Goal: Information Seeking & Learning: Learn about a topic

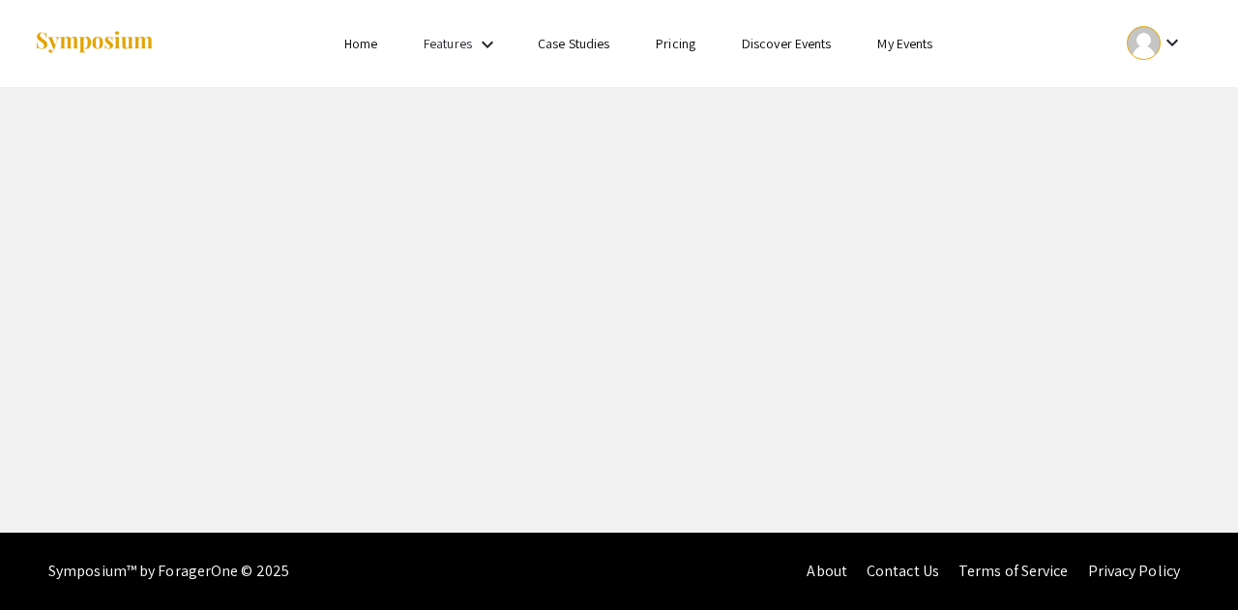
click at [354, 51] on link "Home" at bounding box center [360, 43] width 33 height 17
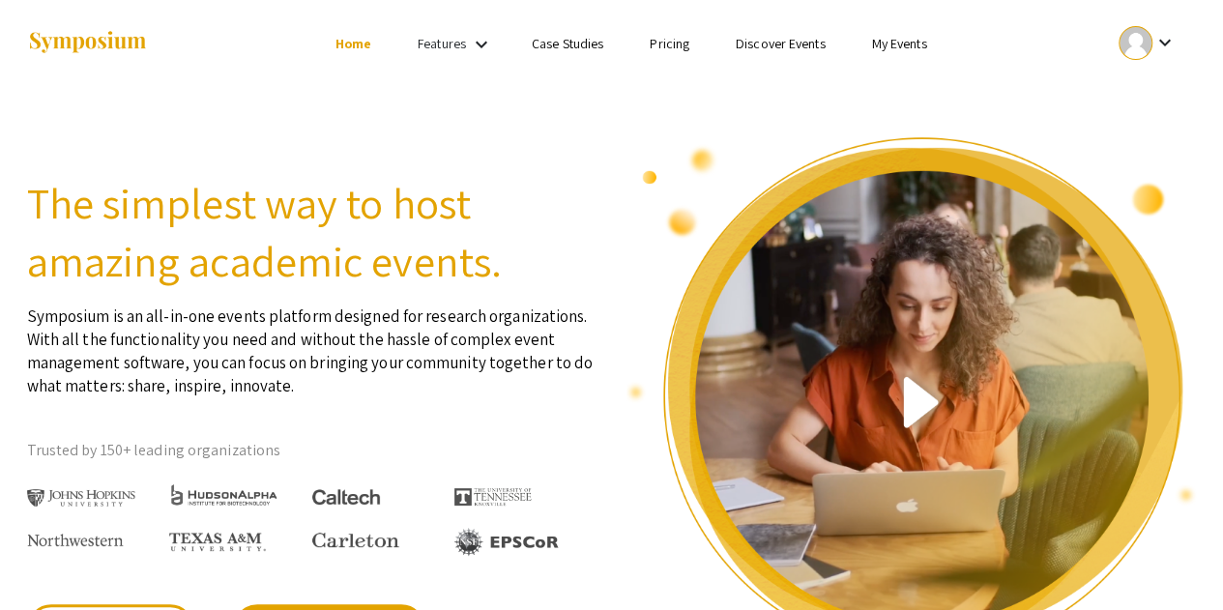
click at [888, 50] on link "My Events" at bounding box center [898, 43] width 55 height 17
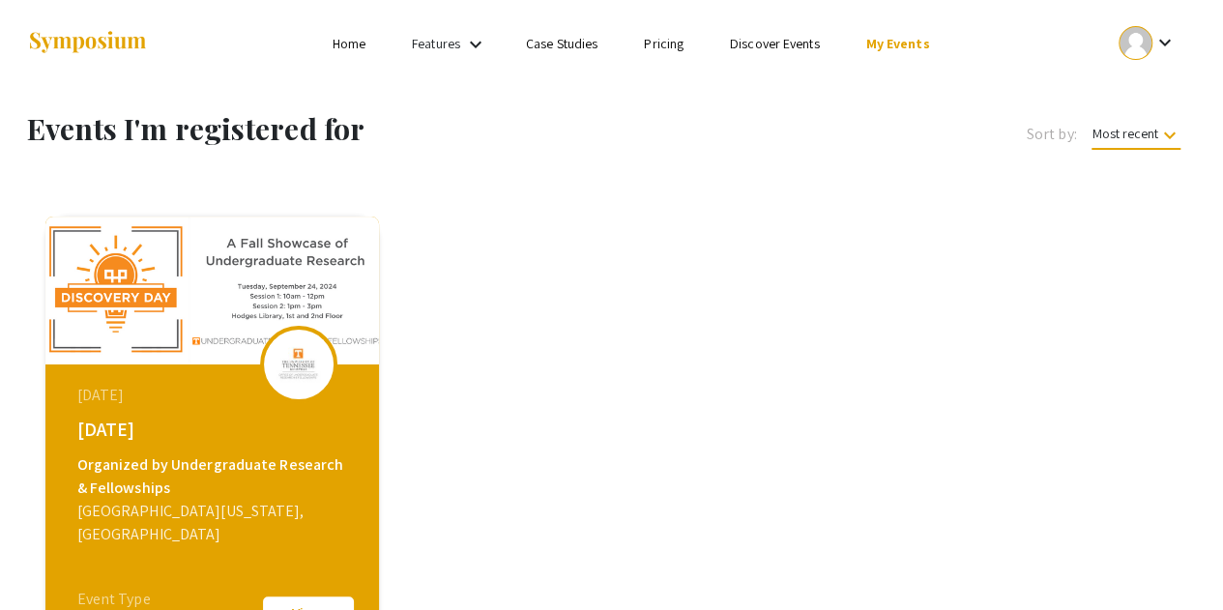
click at [772, 44] on link "Discover Events" at bounding box center [775, 43] width 90 height 17
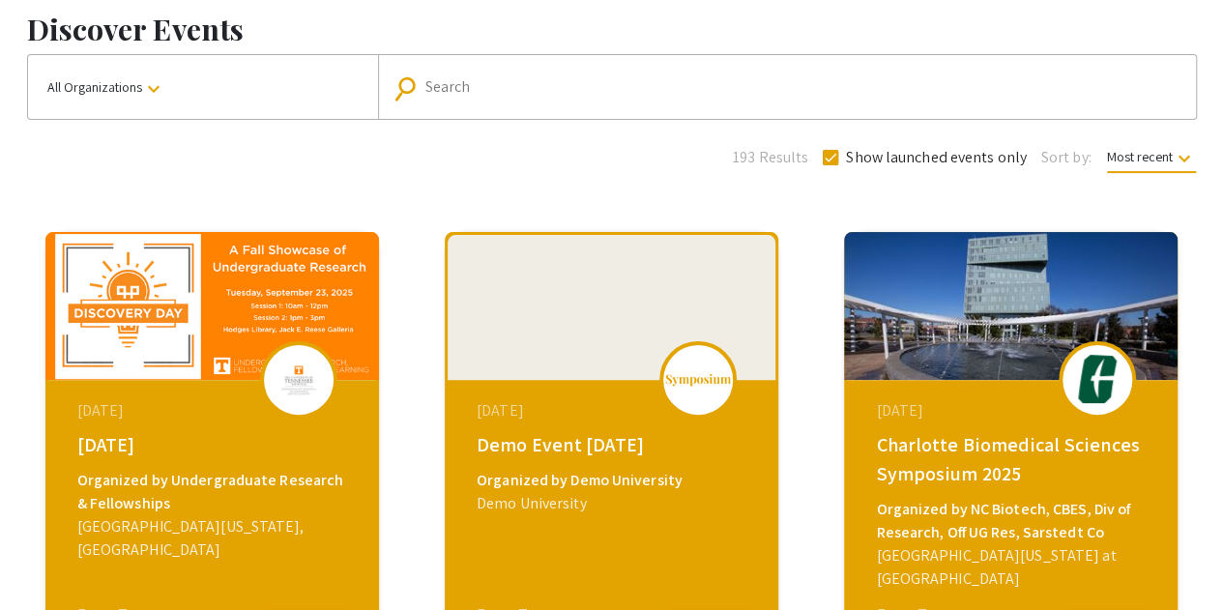
scroll to position [101, 0]
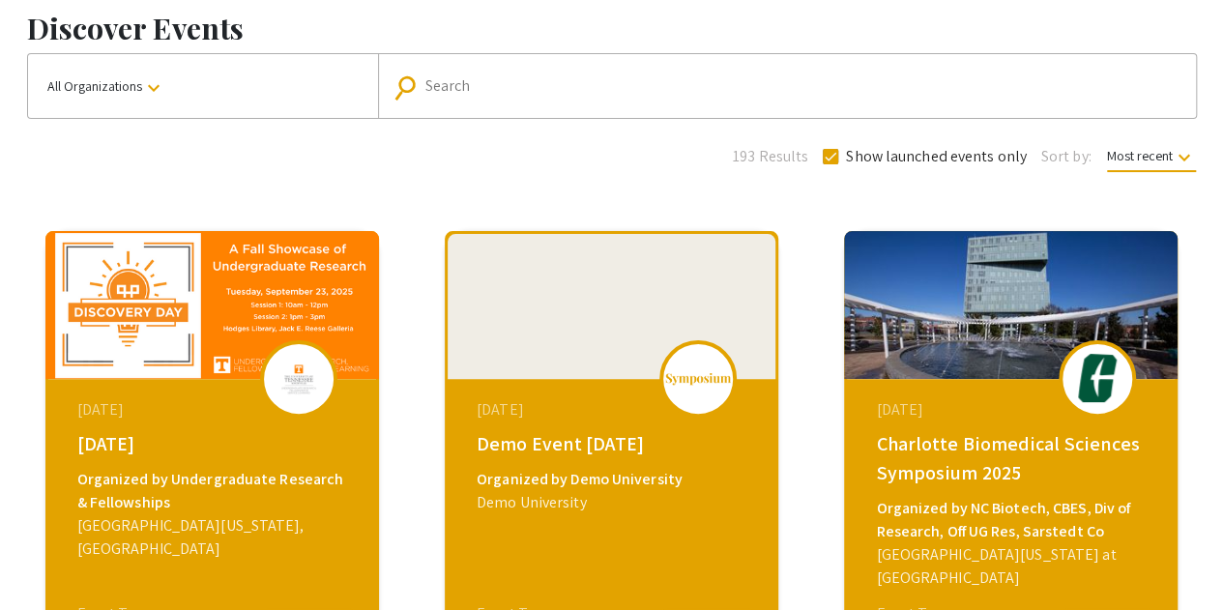
click at [161, 357] on img at bounding box center [212, 305] width 334 height 148
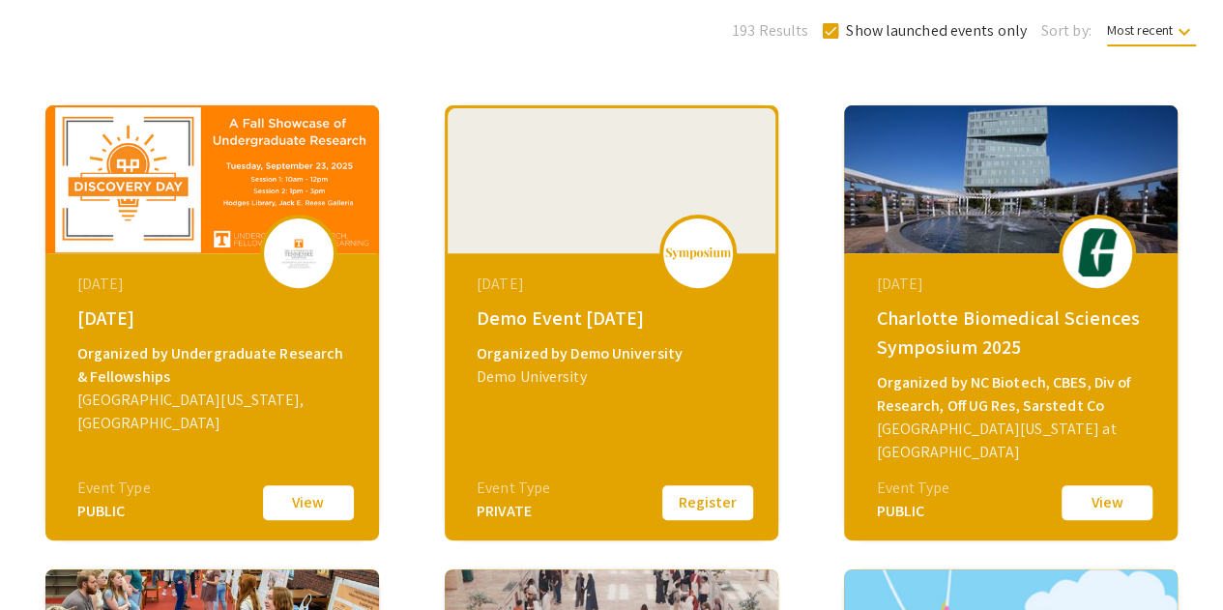
scroll to position [229, 0]
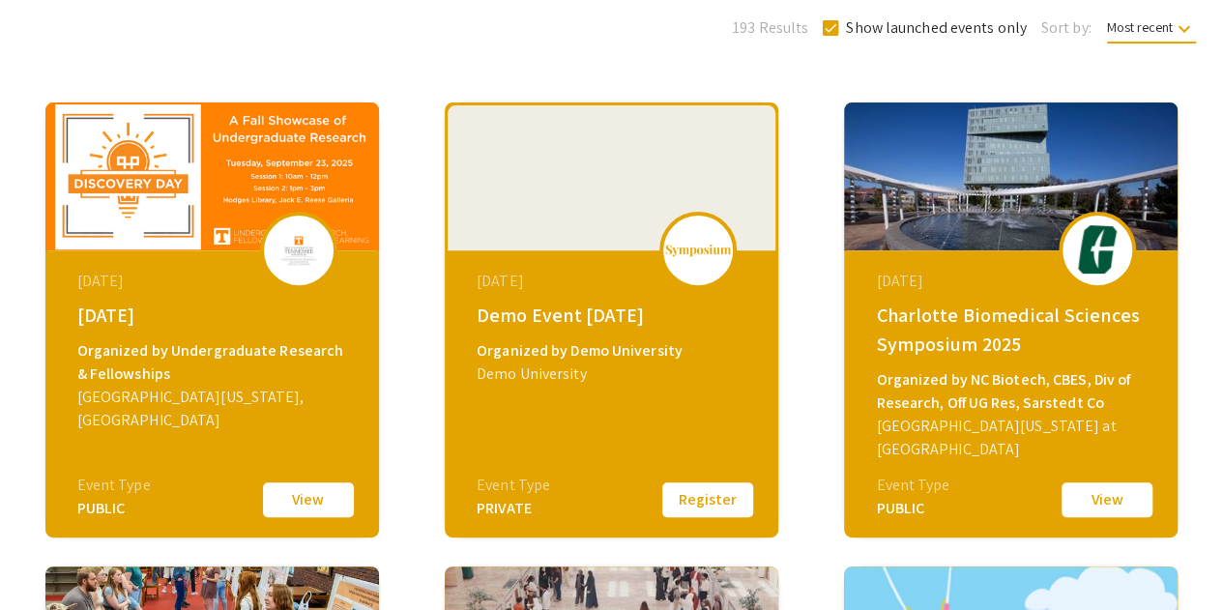
click at [302, 495] on button "View" at bounding box center [308, 500] width 97 height 41
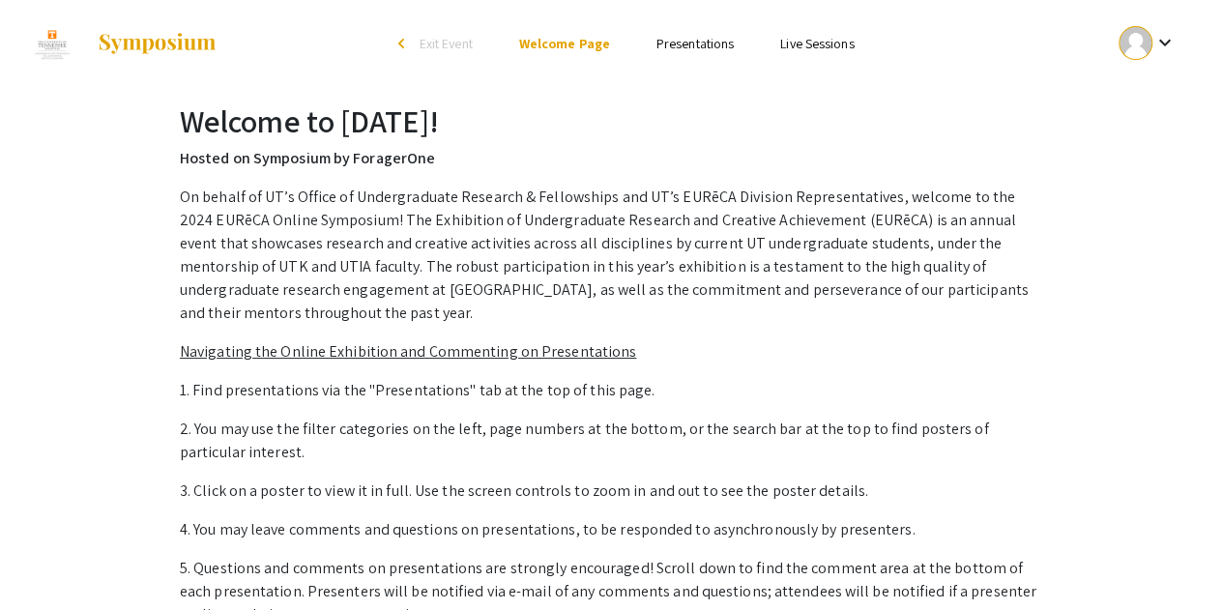
click at [719, 41] on link "Presentations" at bounding box center [694, 43] width 77 height 17
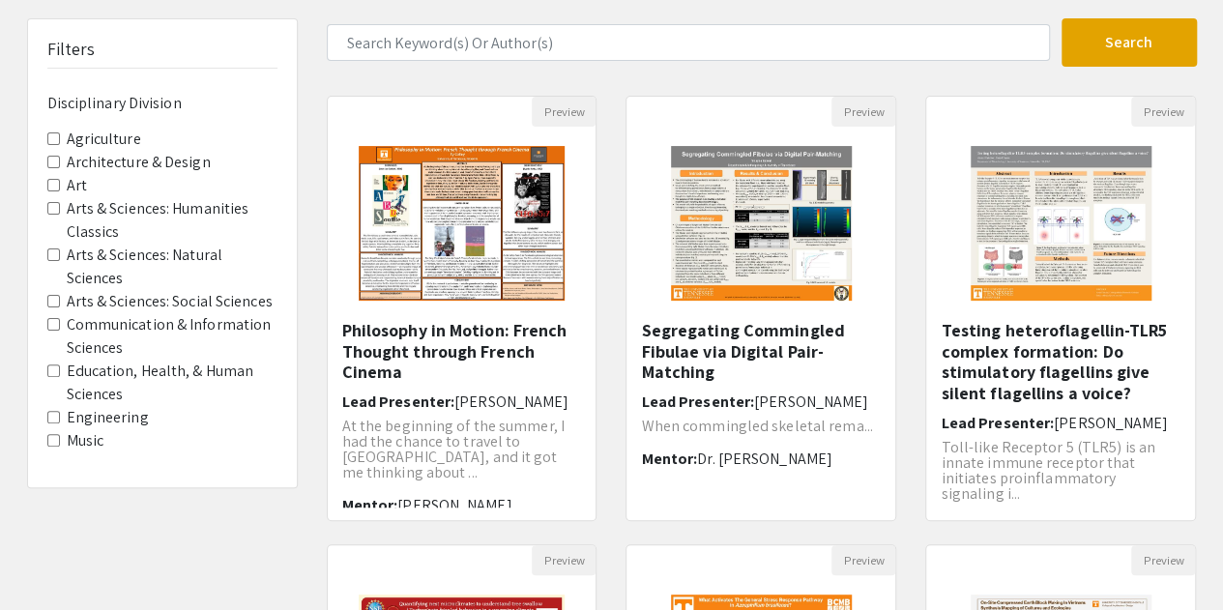
scroll to position [119, 0]
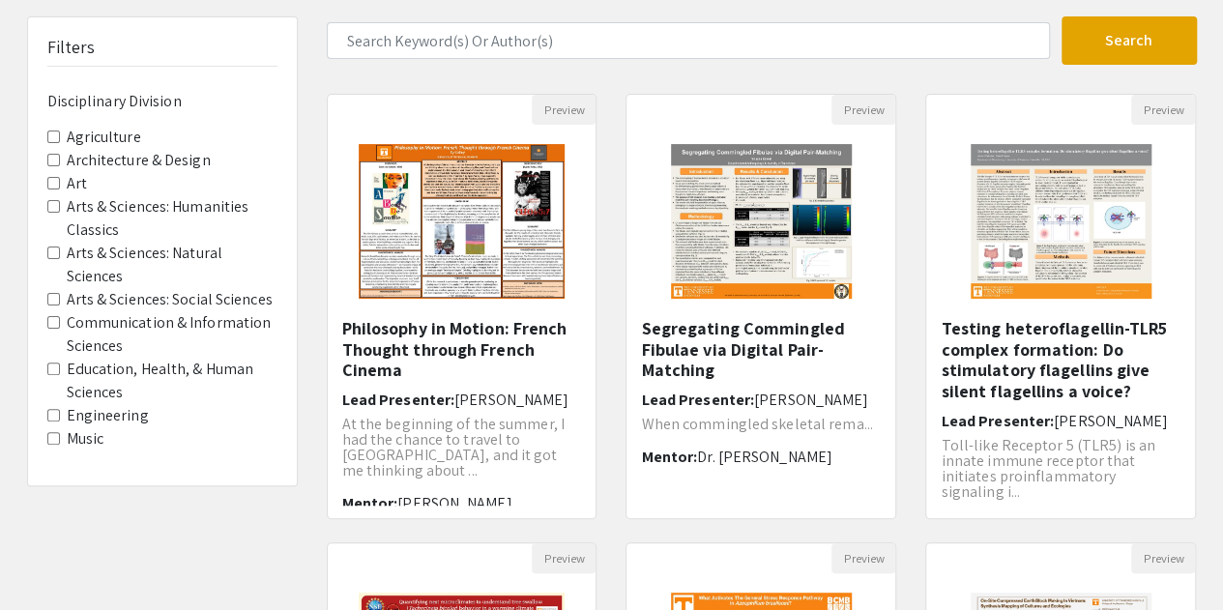
click at [112, 142] on label "Agriculture" at bounding box center [104, 137] width 74 height 23
click at [60, 142] on Division-Agriculture "Agriculture" at bounding box center [53, 137] width 13 height 13
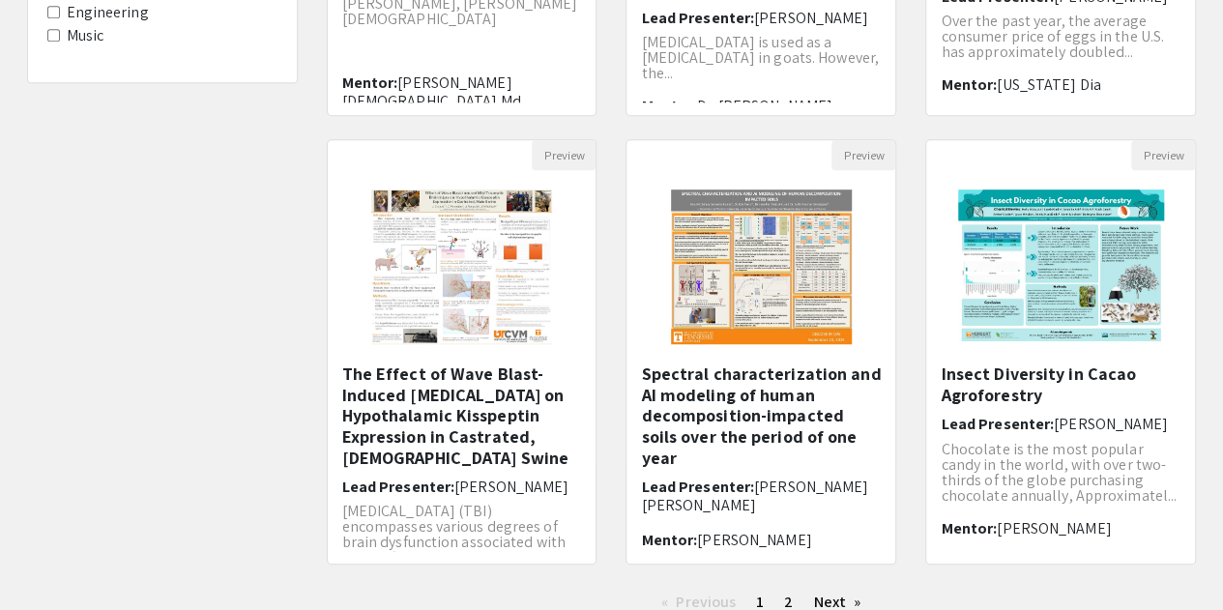
scroll to position [523, 0]
click at [808, 247] on img at bounding box center [761, 265] width 219 height 193
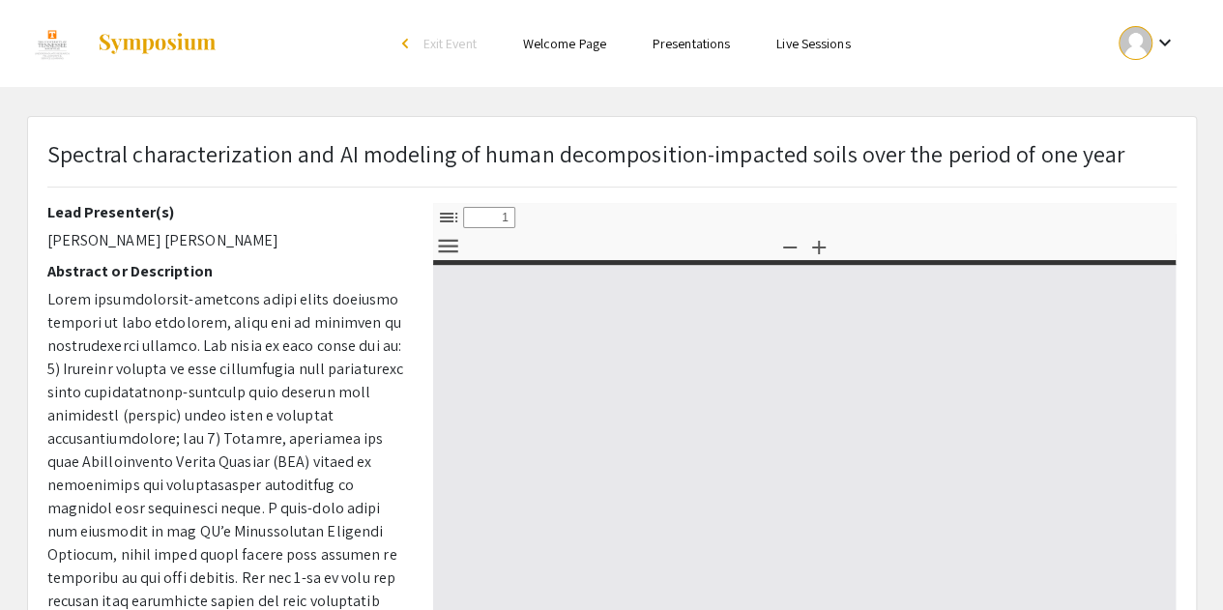
select select "custom"
type input "0"
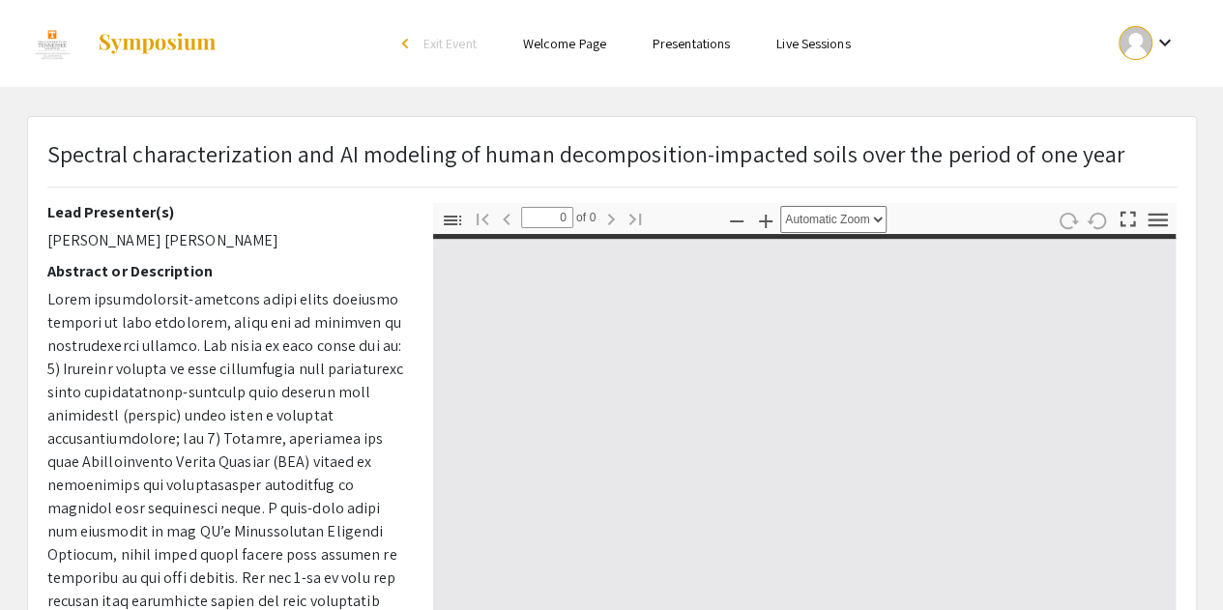
select select "custom"
type input "1"
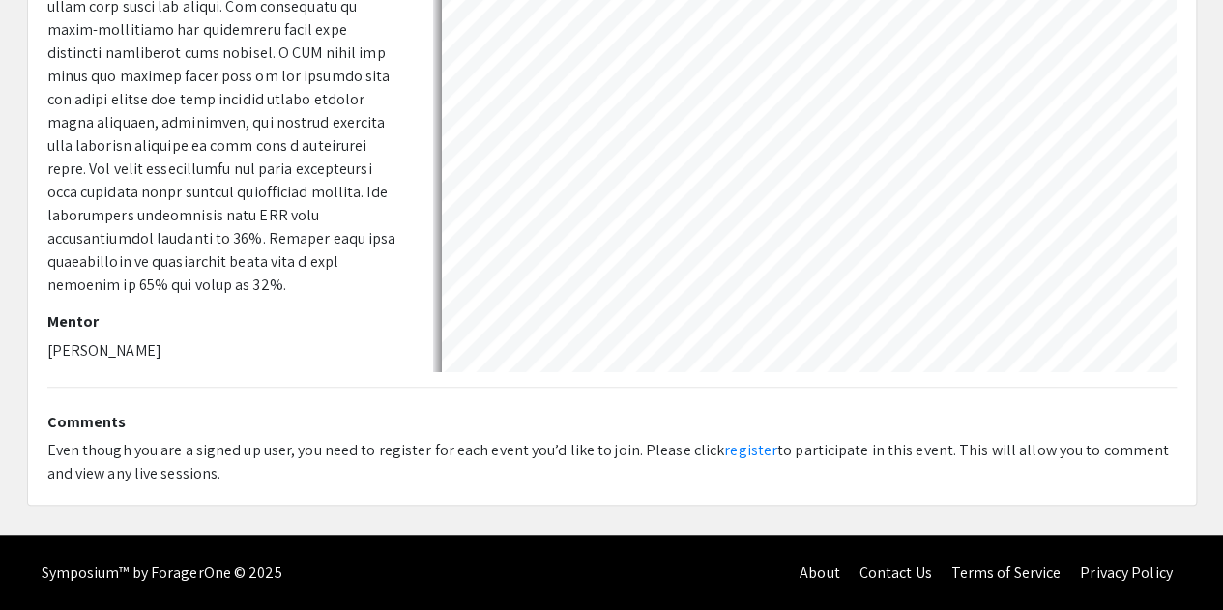
scroll to position [509, 0]
select select "custom"
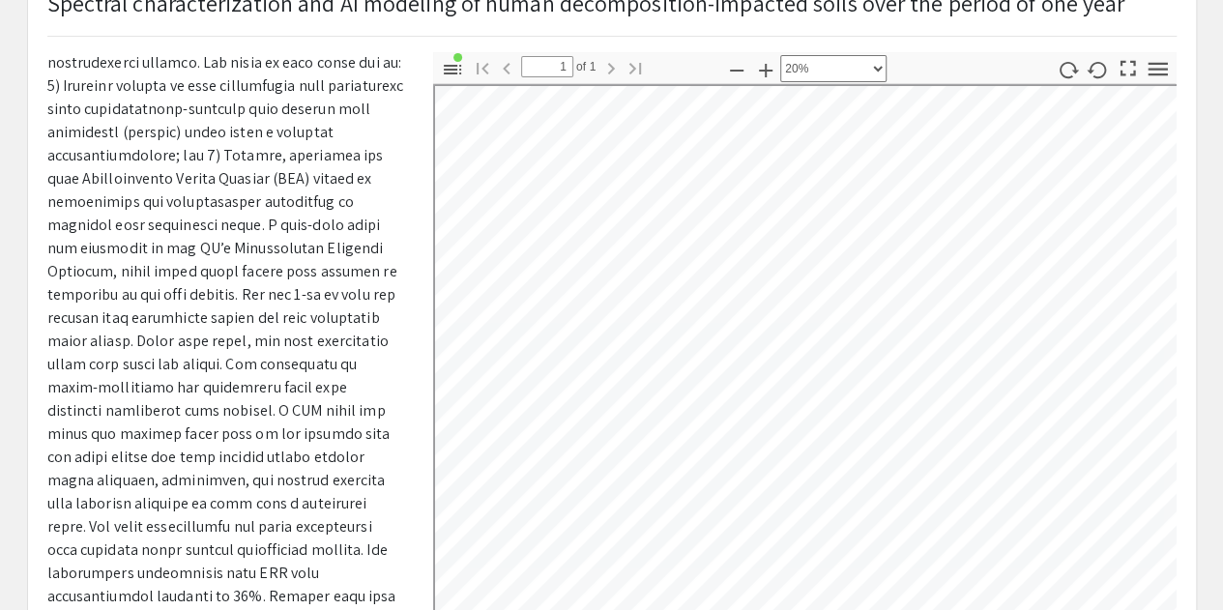
scroll to position [0, 0]
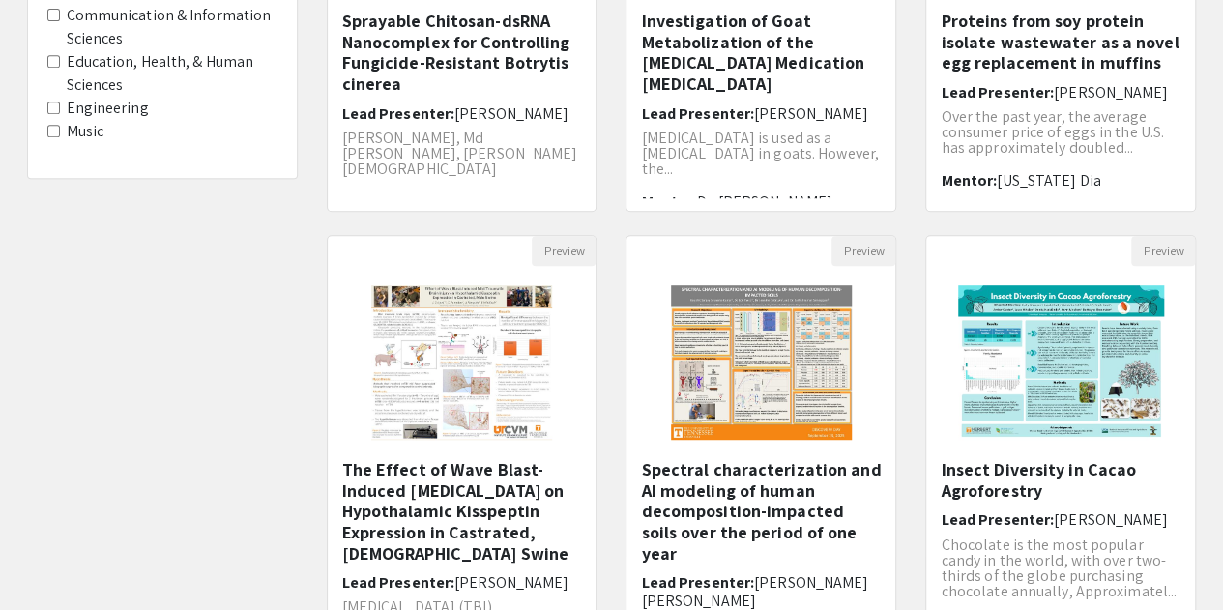
scroll to position [671, 0]
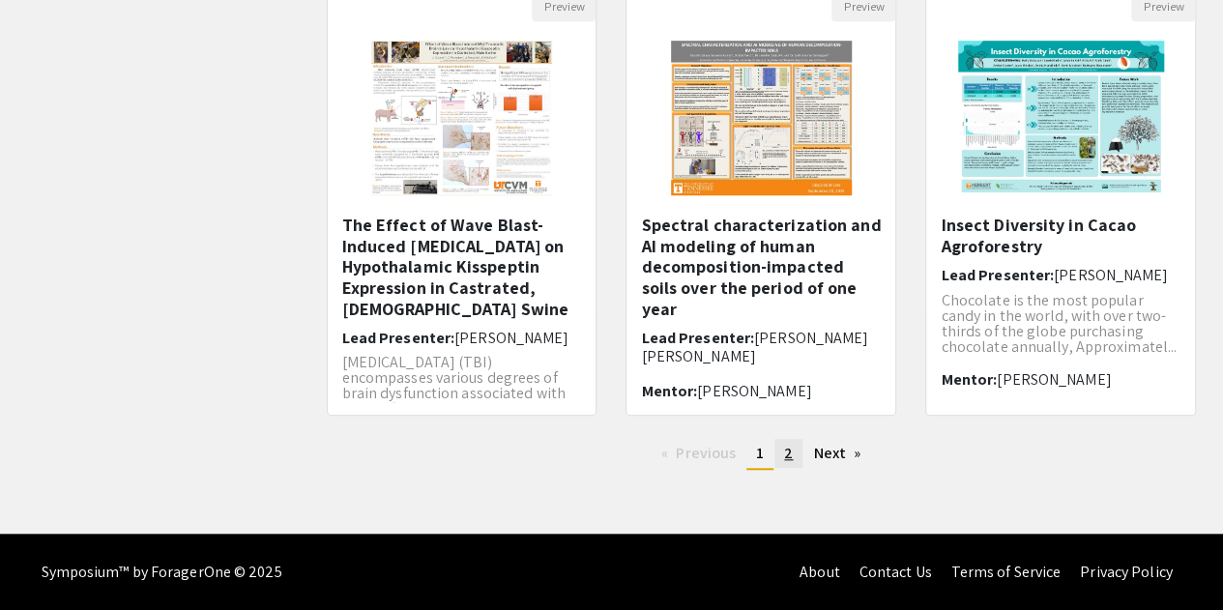
click at [789, 459] on span "2" at bounding box center [788, 453] width 9 height 20
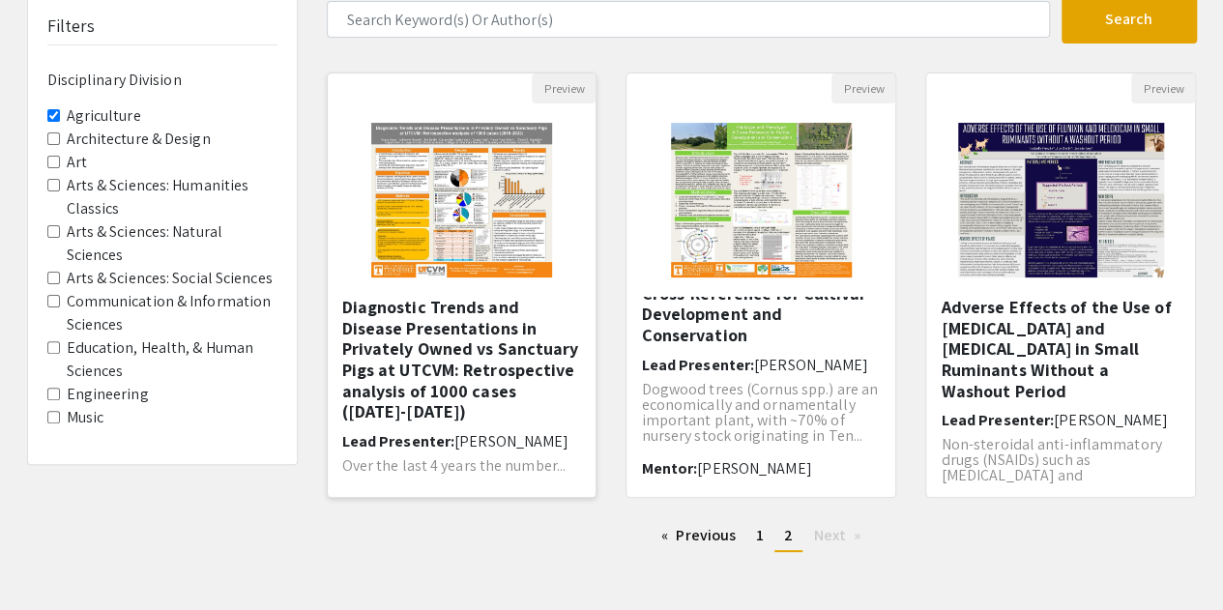
scroll to position [87, 0]
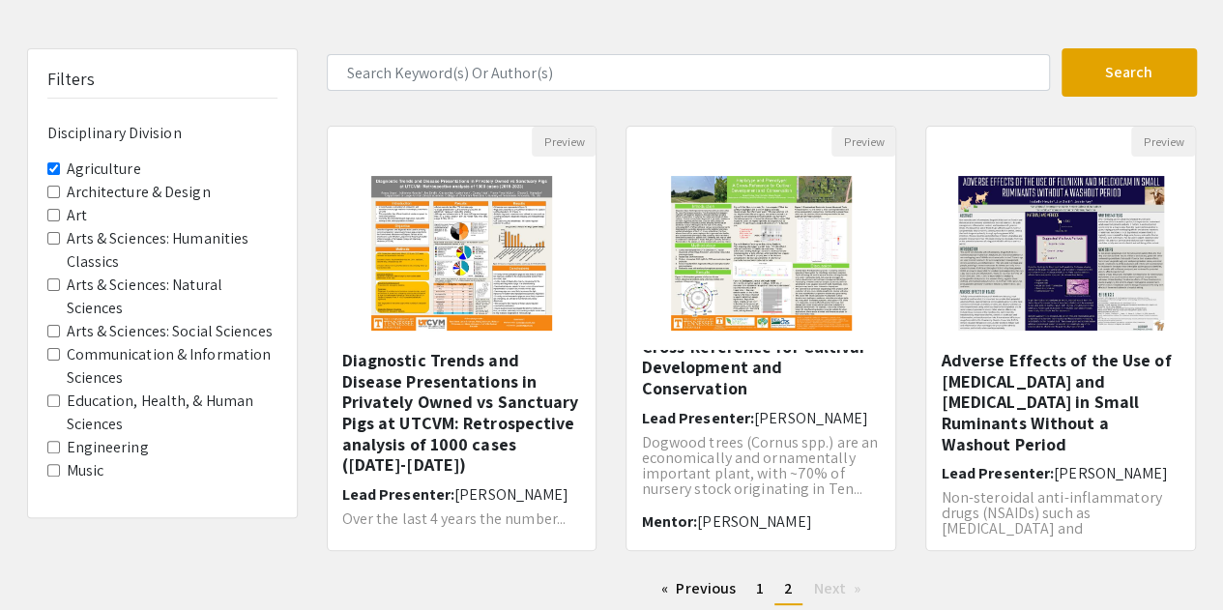
click at [74, 452] on label "Engineering" at bounding box center [108, 447] width 82 height 23
click at [60, 452] on Division-Engineering "Engineering" at bounding box center [53, 447] width 13 height 13
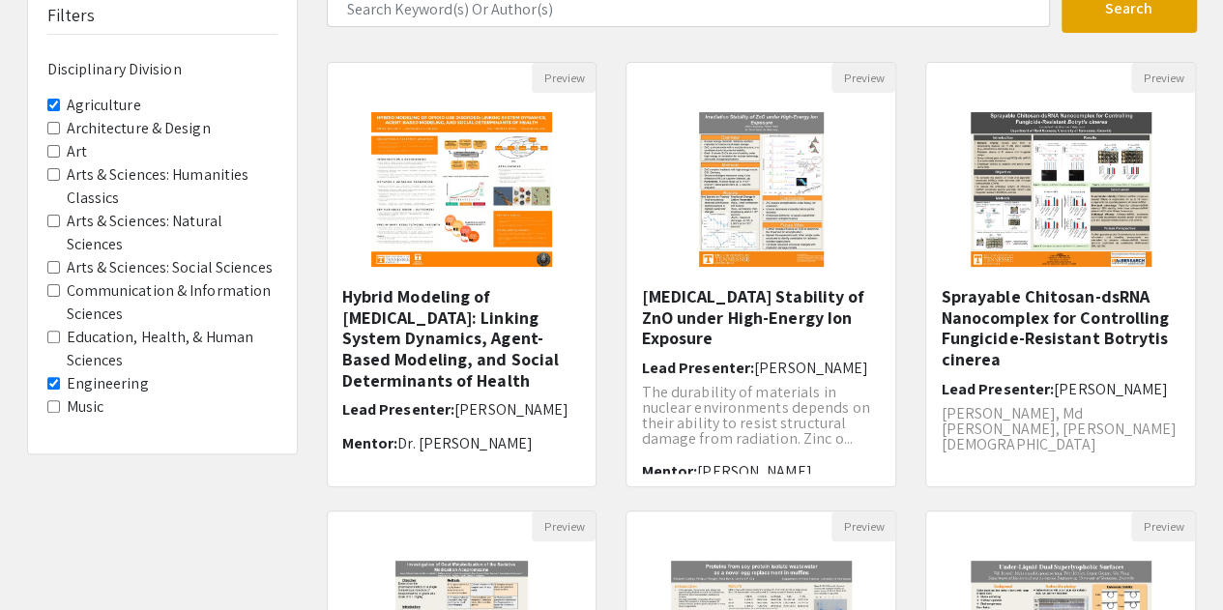
scroll to position [156, 0]
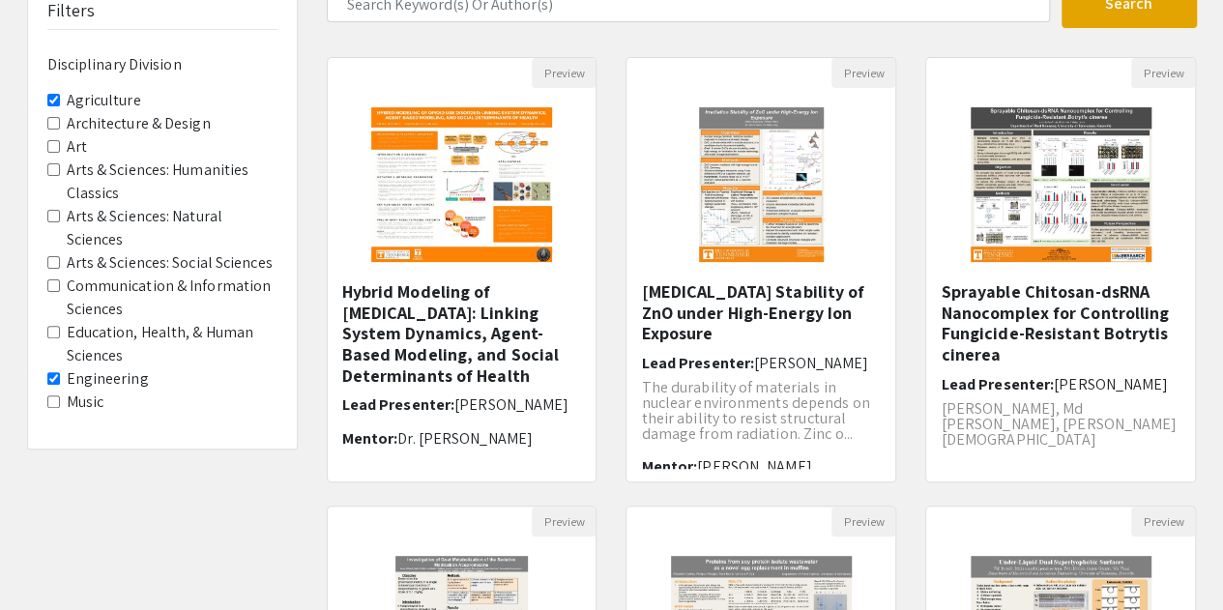
click at [59, 103] on span "Agriculture" at bounding box center [162, 100] width 230 height 23
click at [55, 100] on Division-Agriculture "Agriculture" at bounding box center [53, 100] width 13 height 13
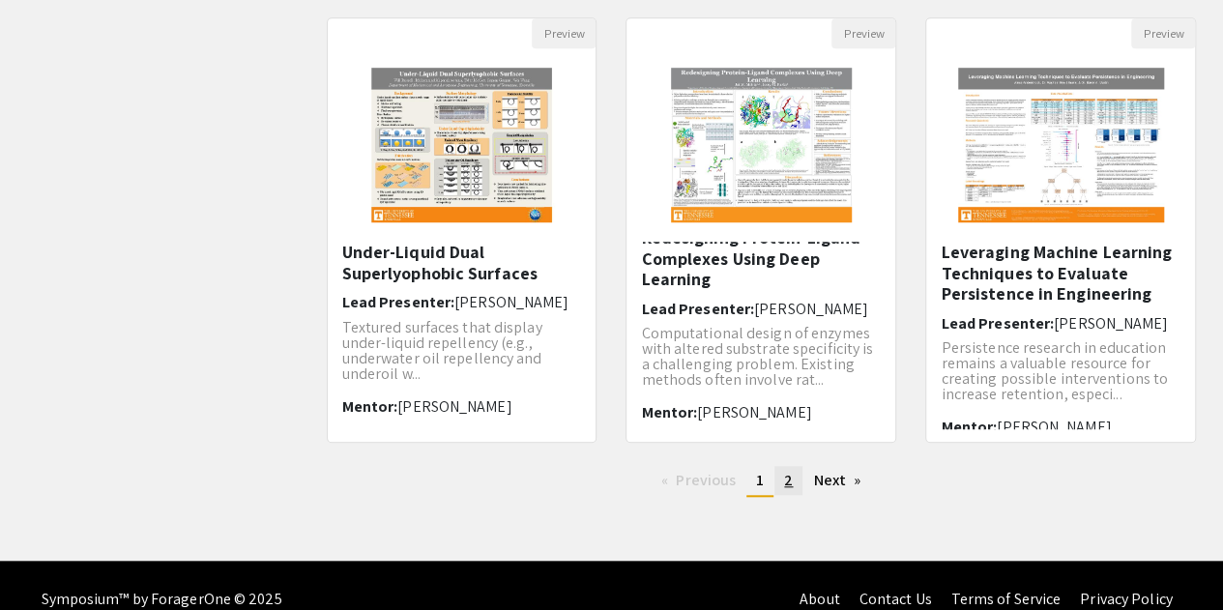
click at [795, 493] on link "page 2" at bounding box center [788, 480] width 28 height 29
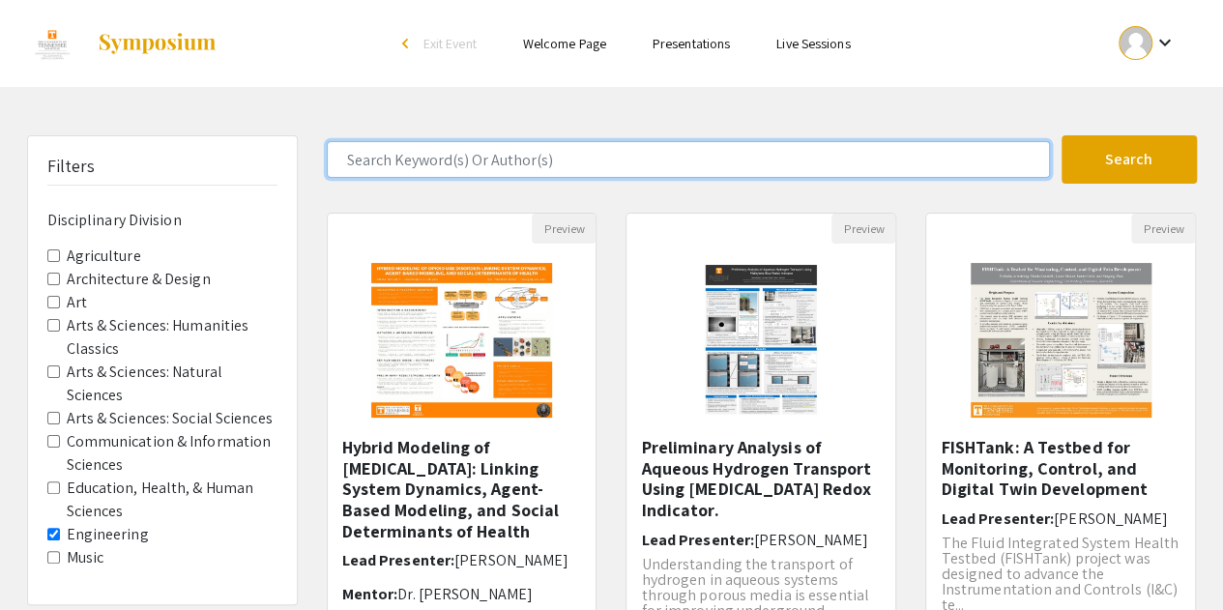
click at [585, 158] on input "Search Keyword(s) Or Author(s)" at bounding box center [688, 159] width 723 height 37
type input "[PERSON_NAME]"
click at [1062, 135] on button "Search" at bounding box center [1129, 159] width 135 height 48
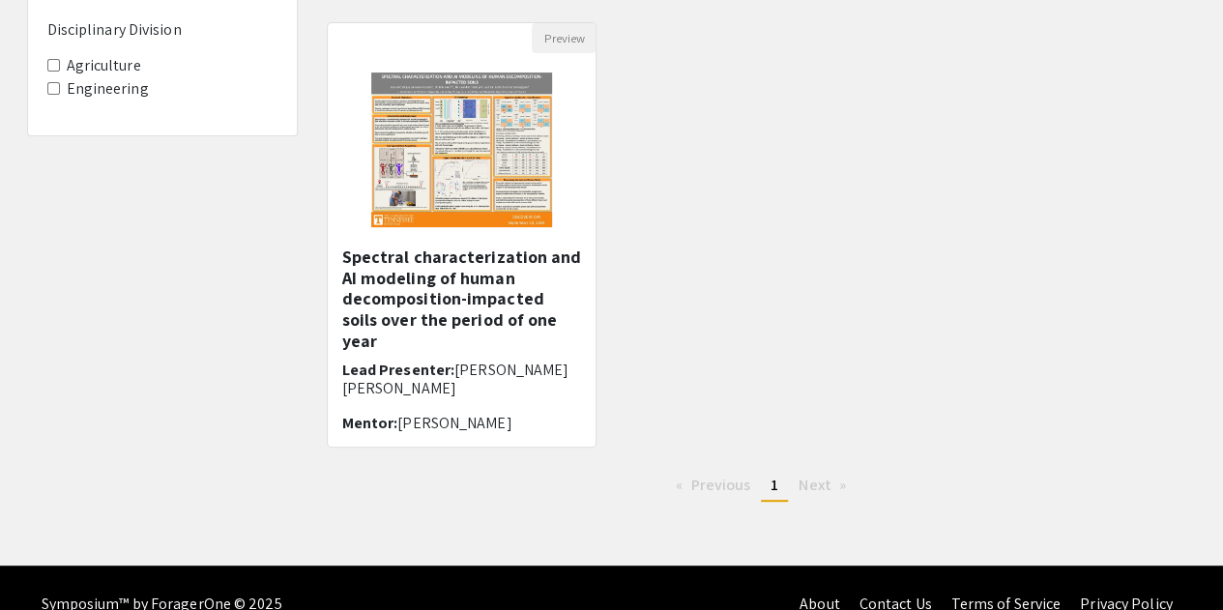
scroll to position [191, 0]
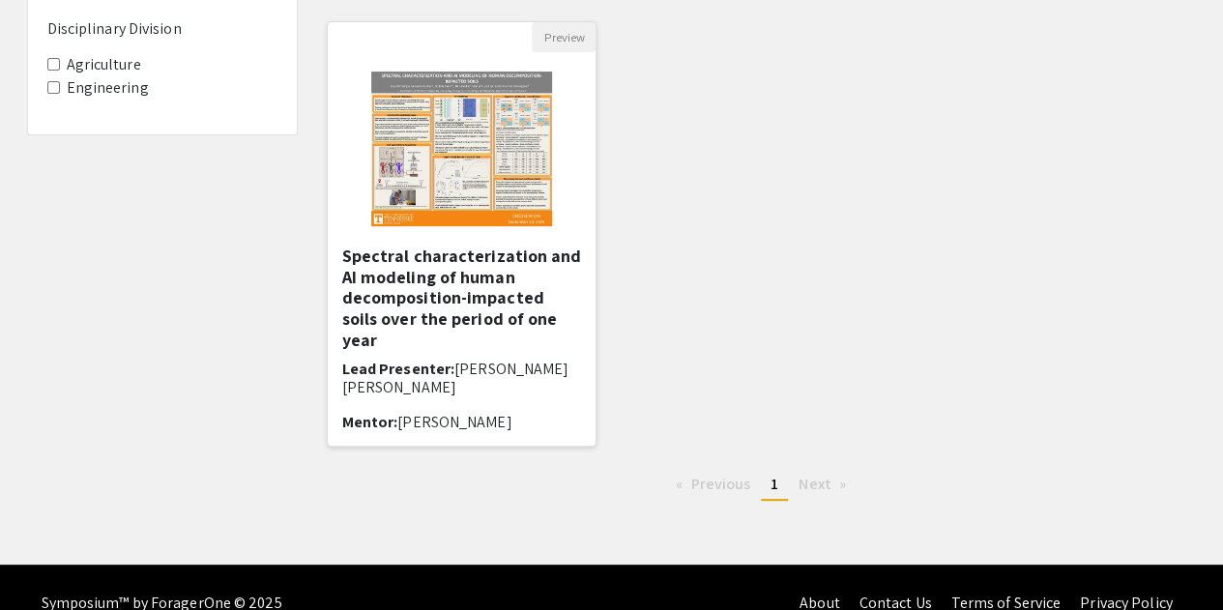
click at [475, 150] on img at bounding box center [461, 148] width 219 height 193
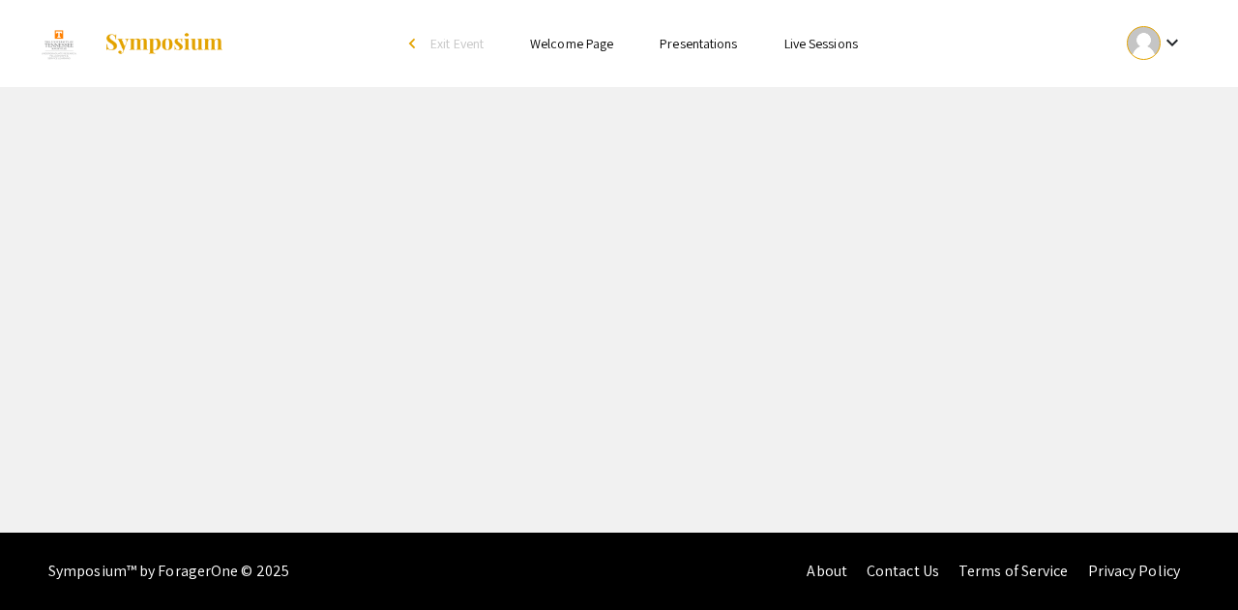
select select "custom"
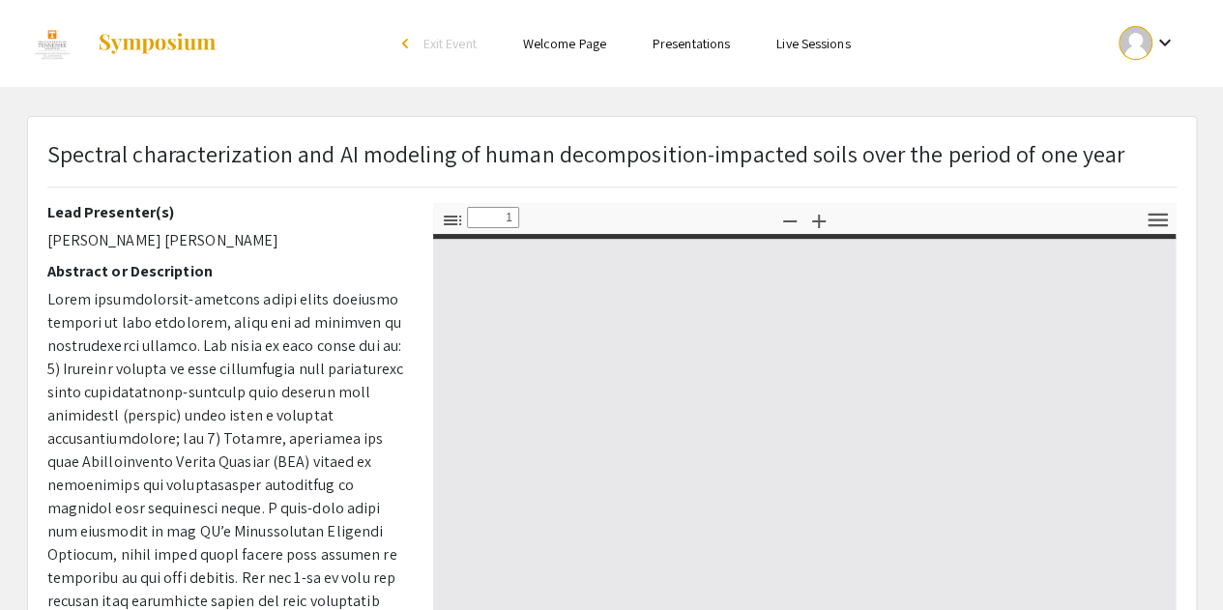
type input "0"
select select "custom"
type input "1"
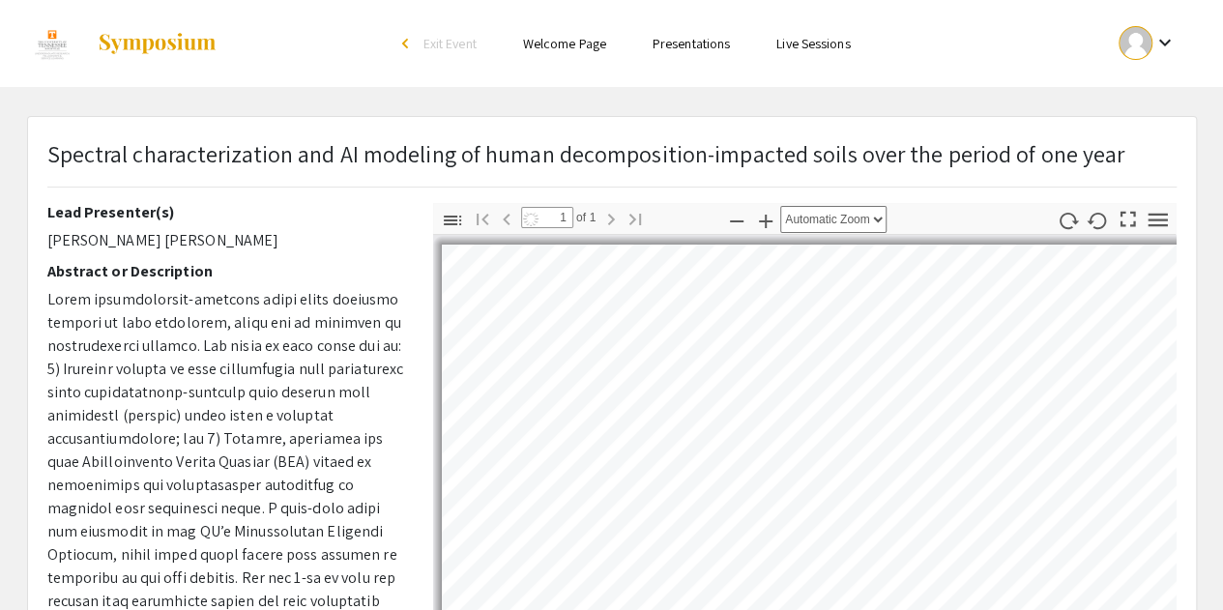
select select "custom"
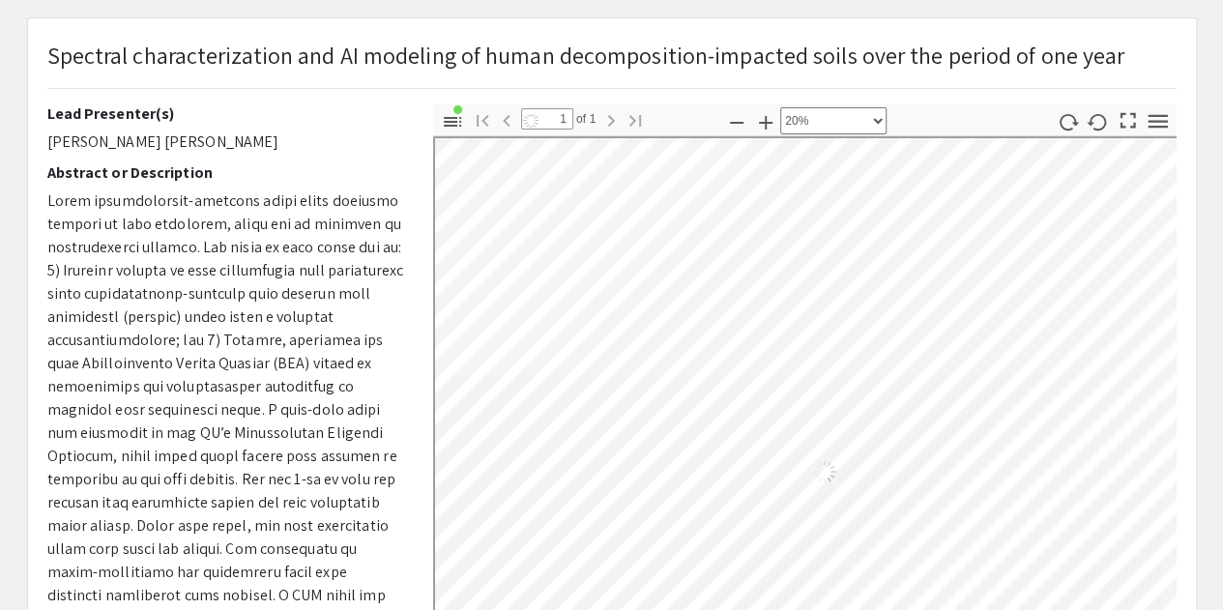
scroll to position [113, 0]
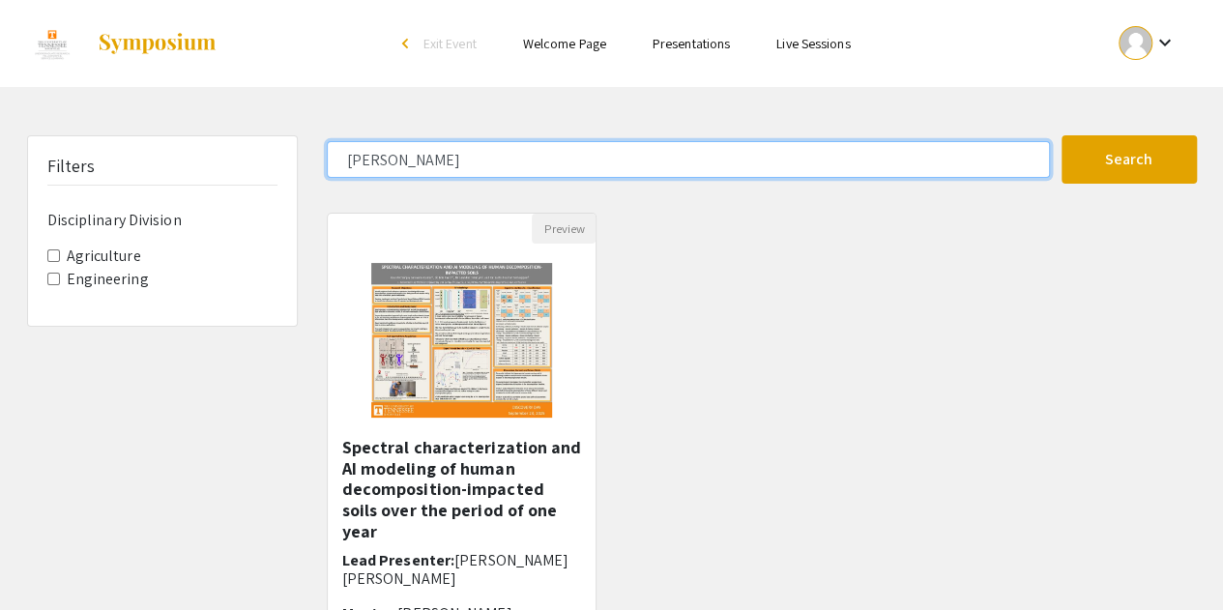
drag, startPoint x: 491, startPoint y: 158, endPoint x: 212, endPoint y: 163, distance: 279.5
click at [212, 163] on div "Filters Disciplinary Division Agriculture Engineering [PERSON_NAME] Search 1 Re…" at bounding box center [612, 421] width 1199 height 572
click at [1062, 135] on button "Search" at bounding box center [1129, 159] width 135 height 48
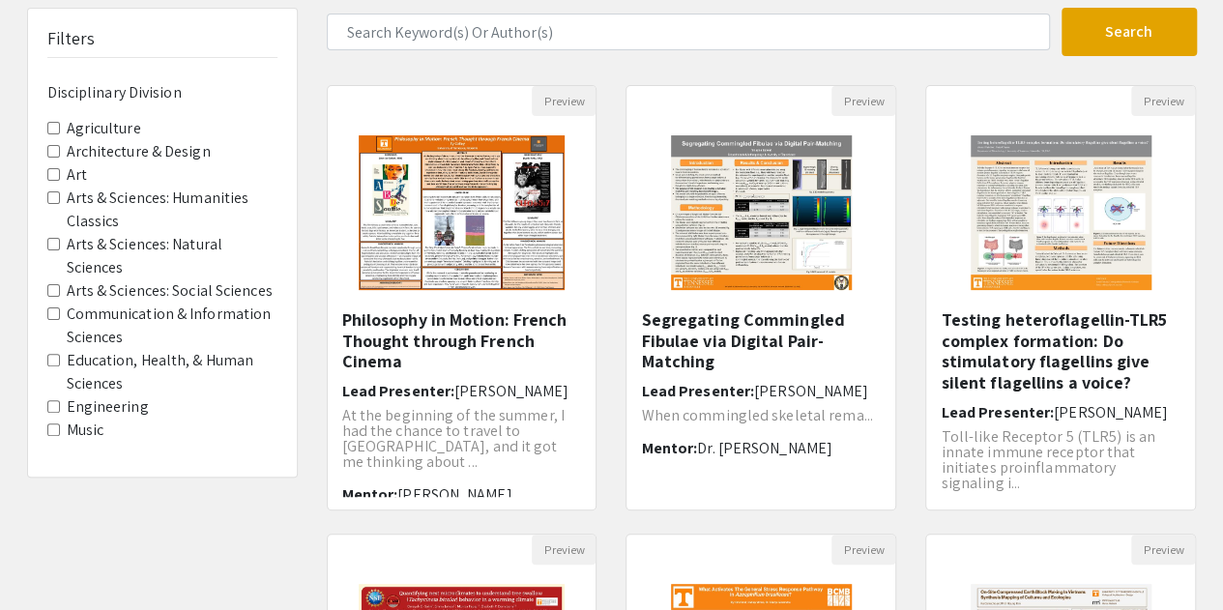
click at [103, 129] on label "Agriculture" at bounding box center [104, 128] width 74 height 23
click at [60, 129] on Division-Agriculture "Agriculture" at bounding box center [53, 128] width 13 height 13
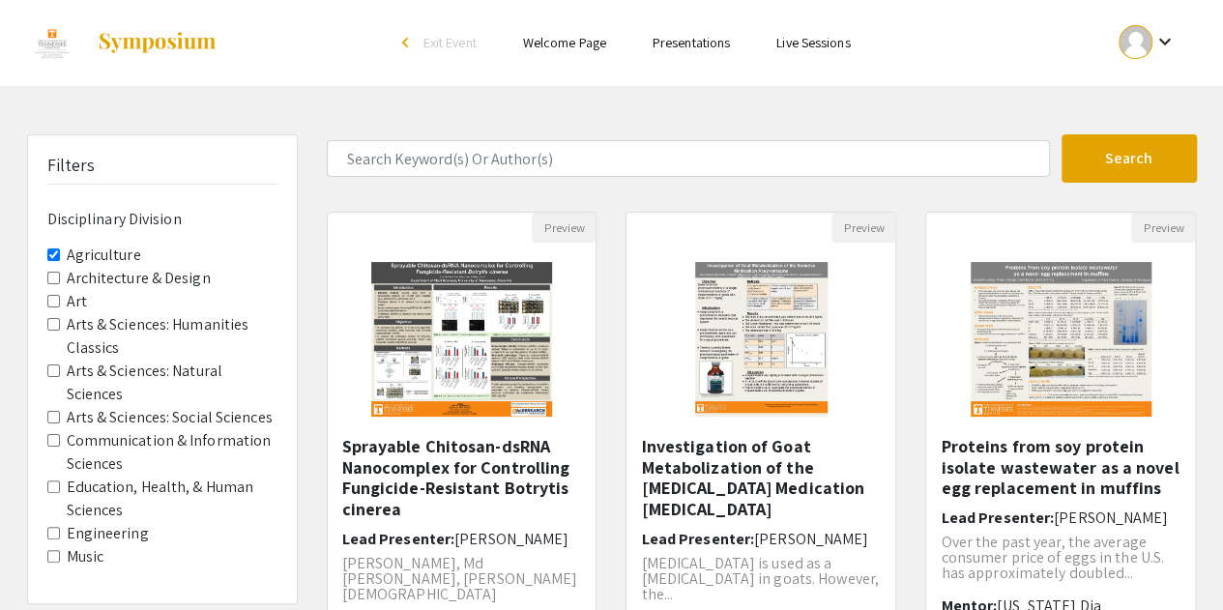
scroll to position [20, 0]
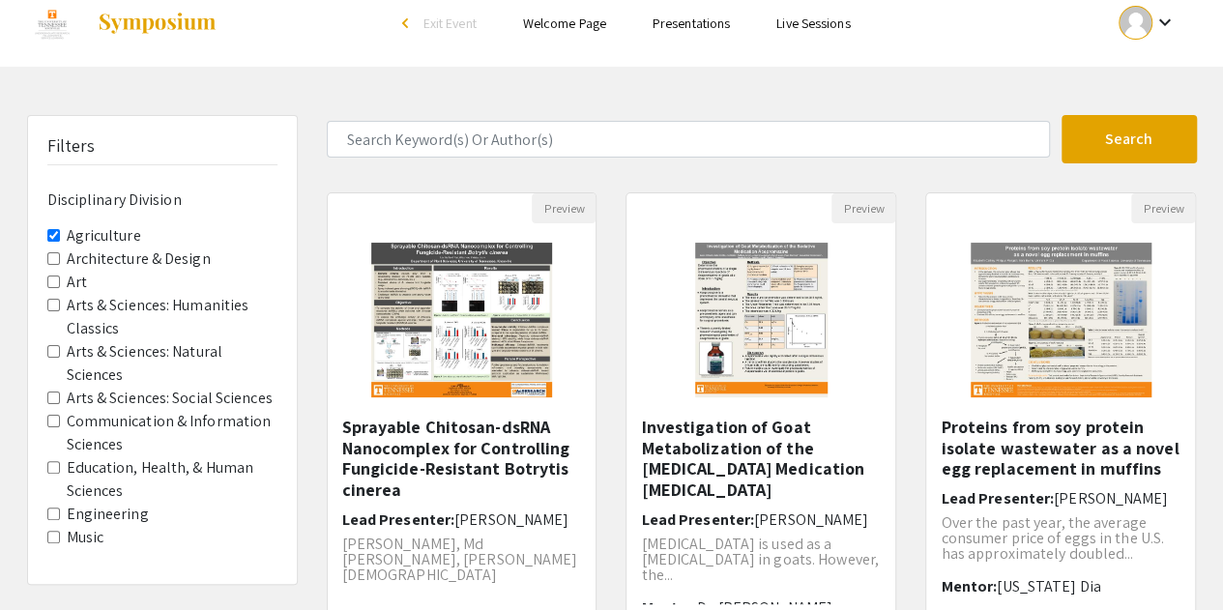
click at [86, 232] on label "Agriculture" at bounding box center [104, 235] width 74 height 23
click at [60, 232] on Division-Agriculture "Agriculture" at bounding box center [53, 235] width 13 height 13
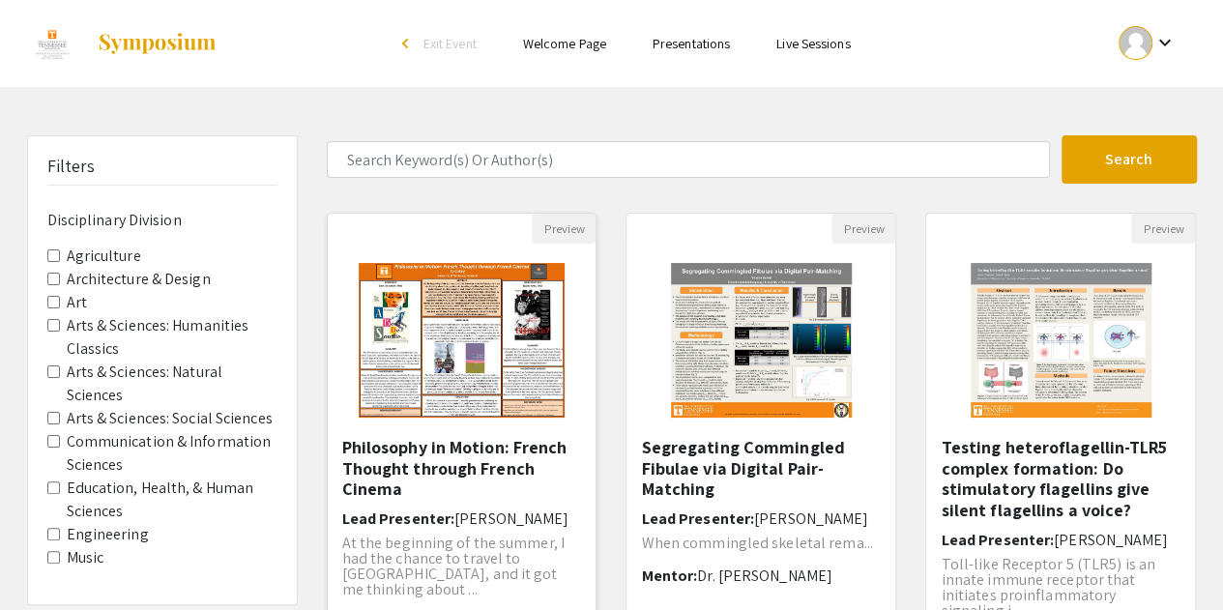
scroll to position [671, 0]
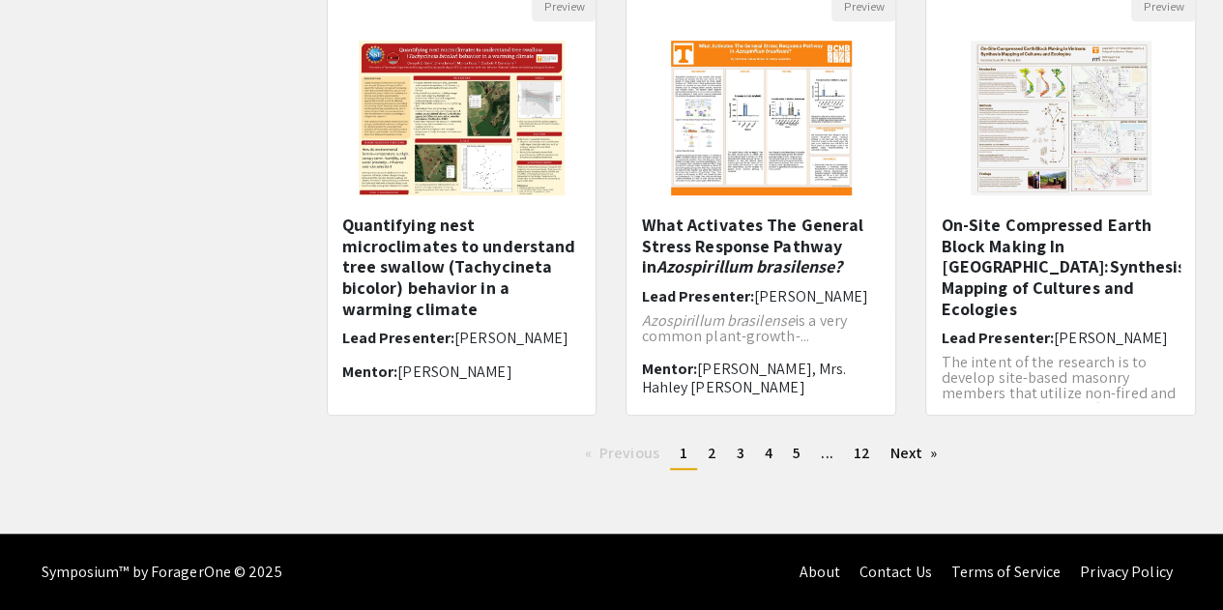
click at [726, 467] on ul "Previous page 1 / 12 You're on page 1 page 2 page 3 page 4 page 5 page ... page…" at bounding box center [762, 454] width 870 height 31
click at [709, 453] on span "2" at bounding box center [712, 453] width 9 height 20
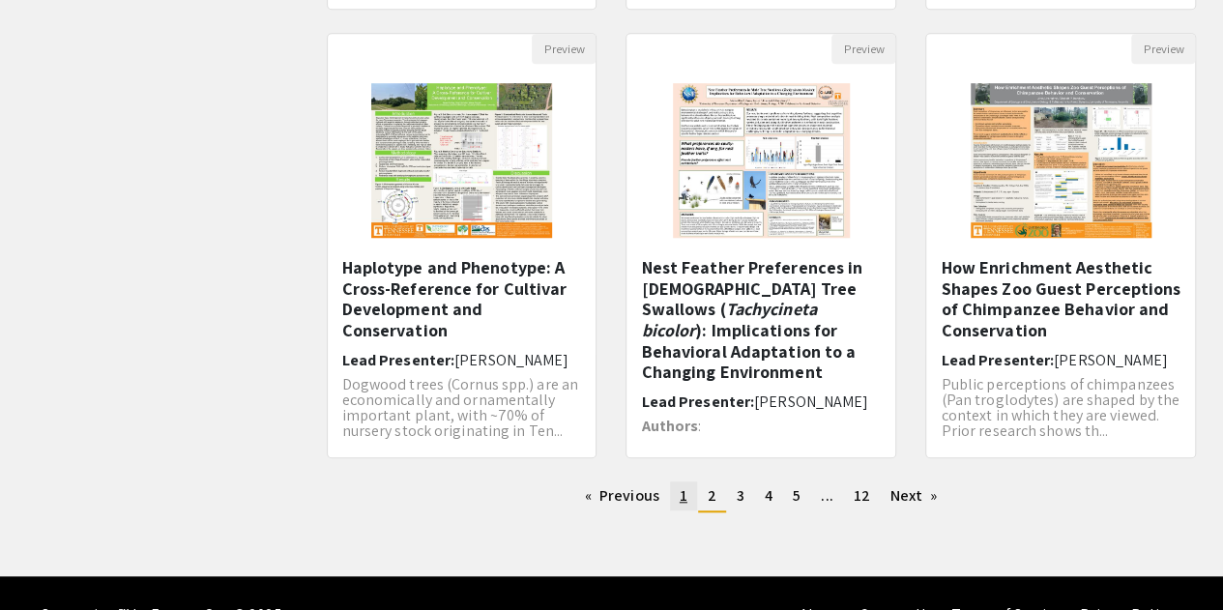
click at [679, 503] on link "page 1" at bounding box center [683, 495] width 27 height 29
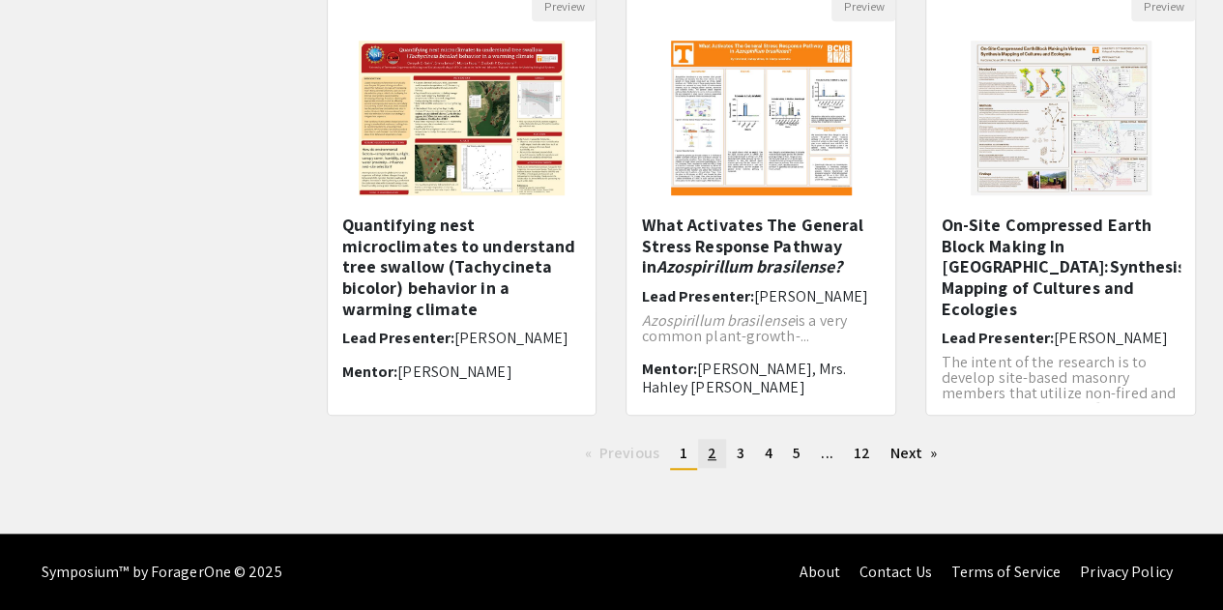
click at [714, 462] on span "2" at bounding box center [712, 453] width 9 height 20
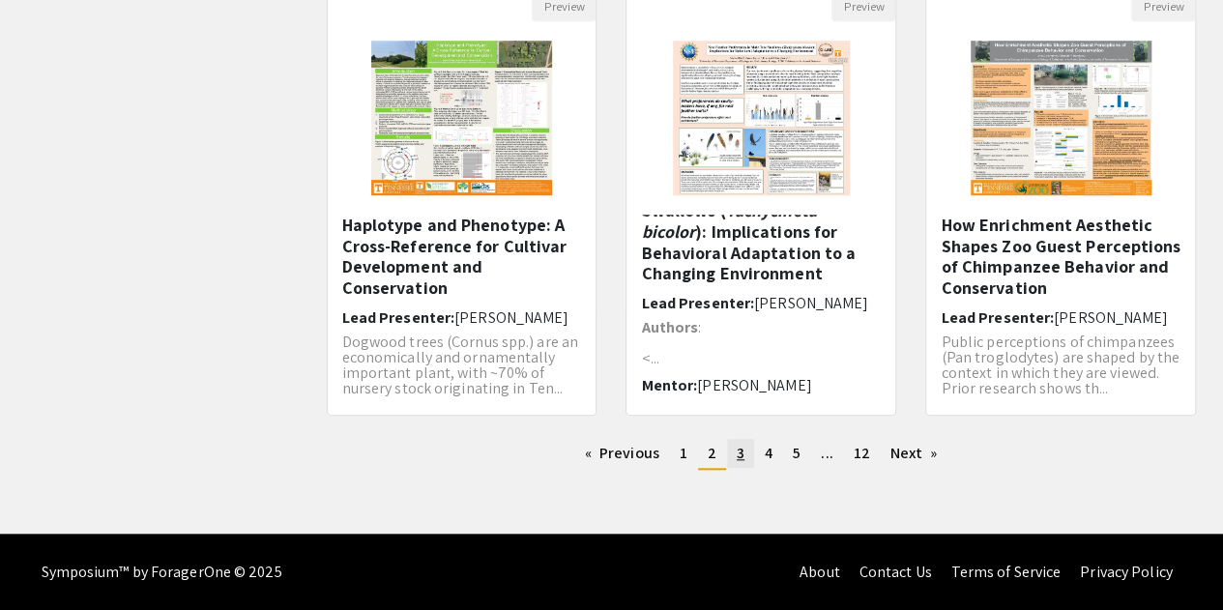
click at [745, 460] on link "page 3" at bounding box center [740, 453] width 27 height 29
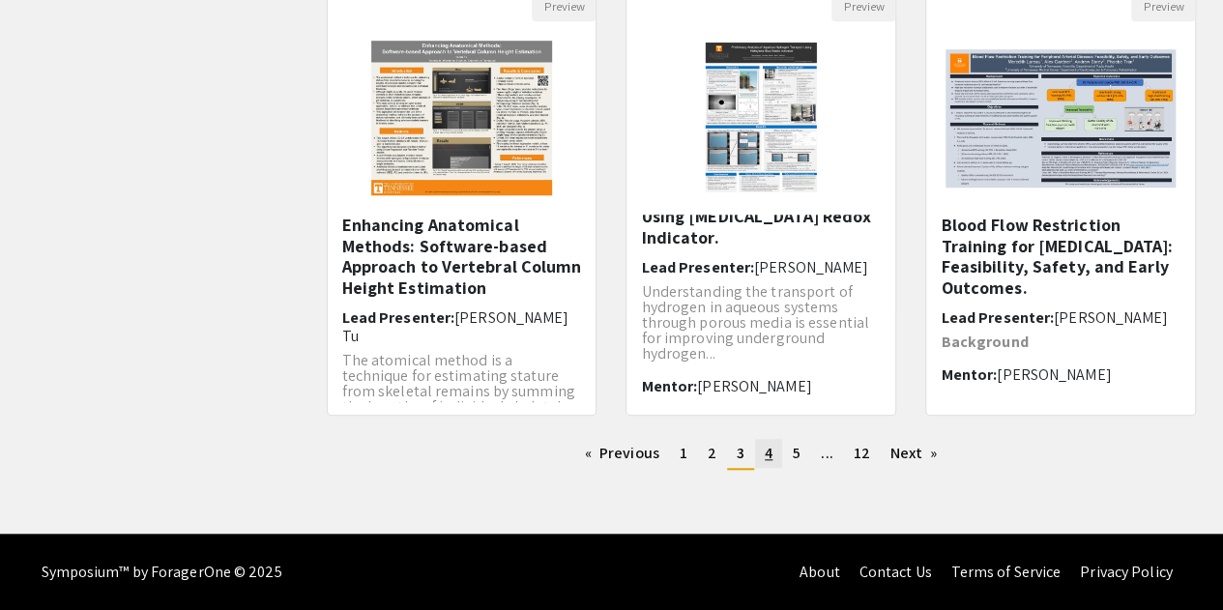
click at [768, 453] on span "4" at bounding box center [769, 453] width 8 height 20
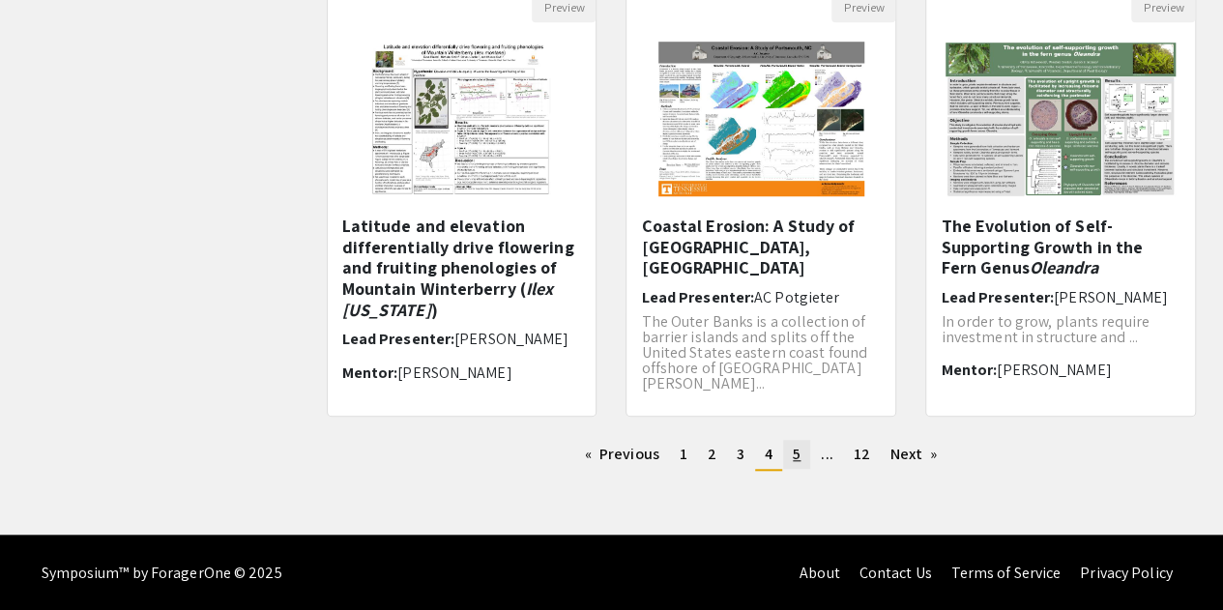
click at [797, 455] on span "5" at bounding box center [797, 454] width 8 height 20
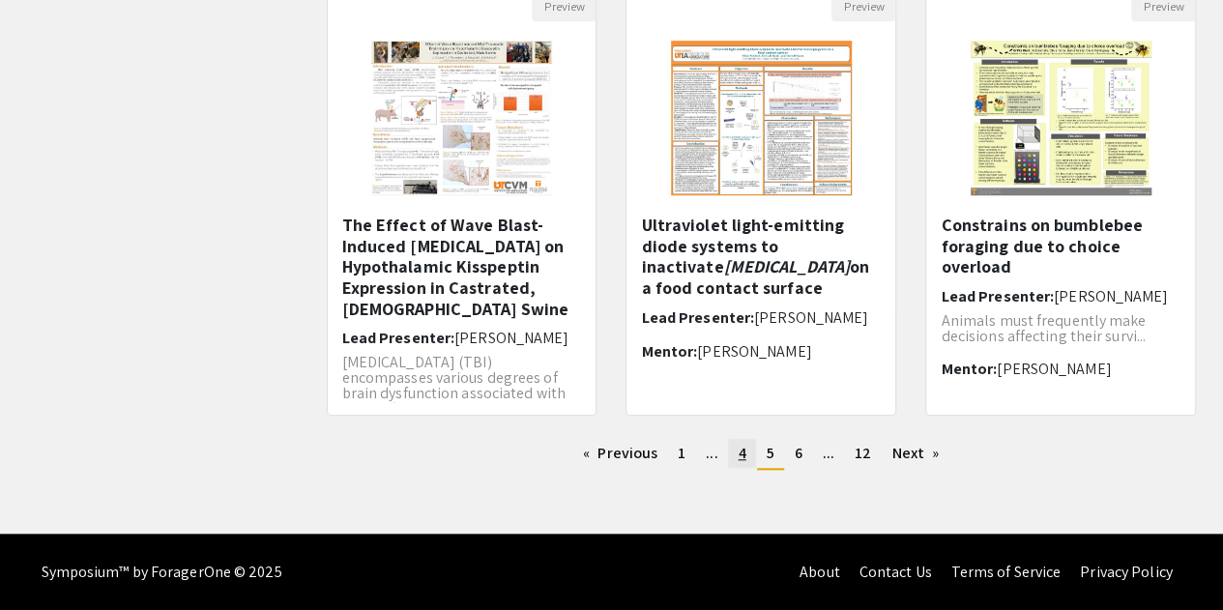
click at [737, 463] on link "page 4" at bounding box center [741, 453] width 27 height 29
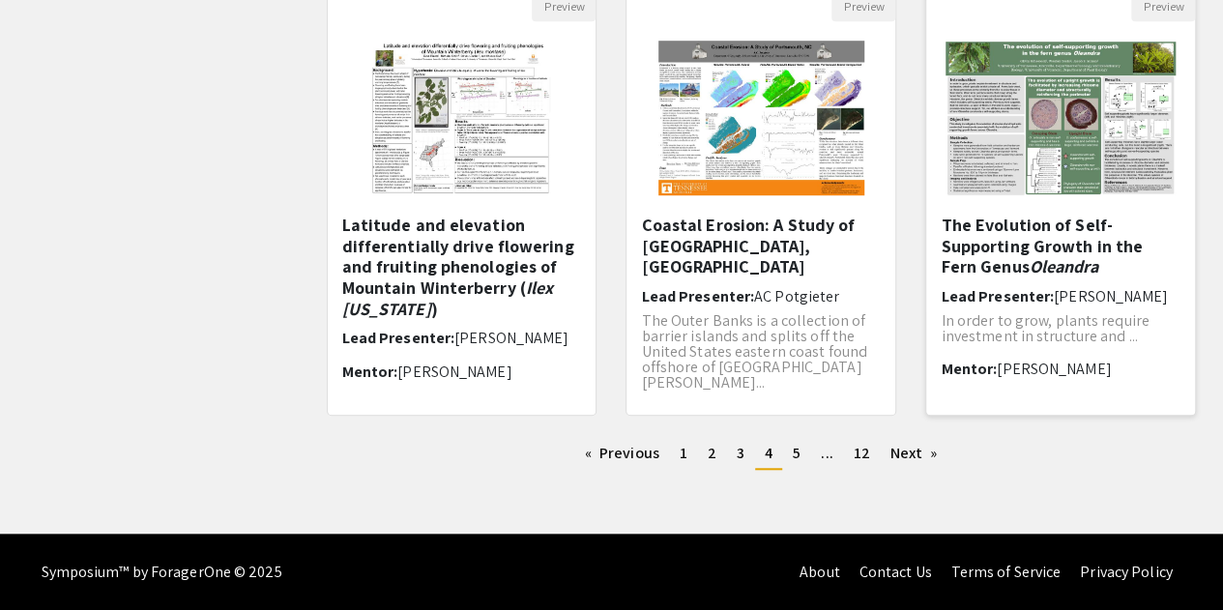
click at [1062, 156] on img "Open Presentation <p>The Evolution of Self-Supporting Growth in the Fern Genus …" at bounding box center [1060, 118] width 269 height 192
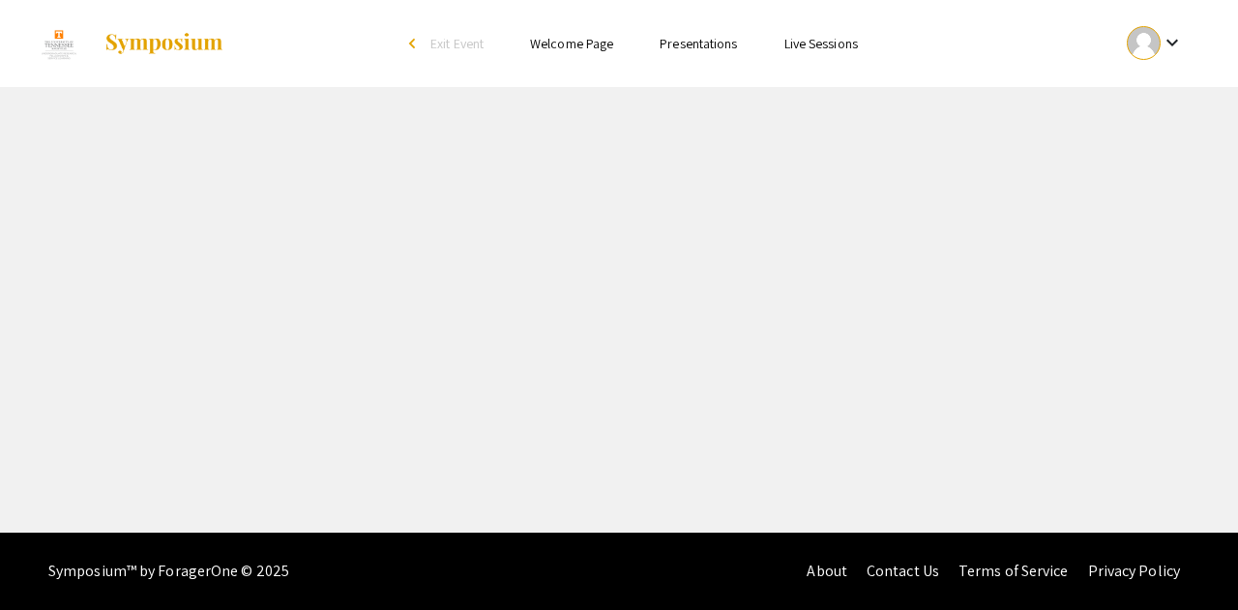
select select "custom"
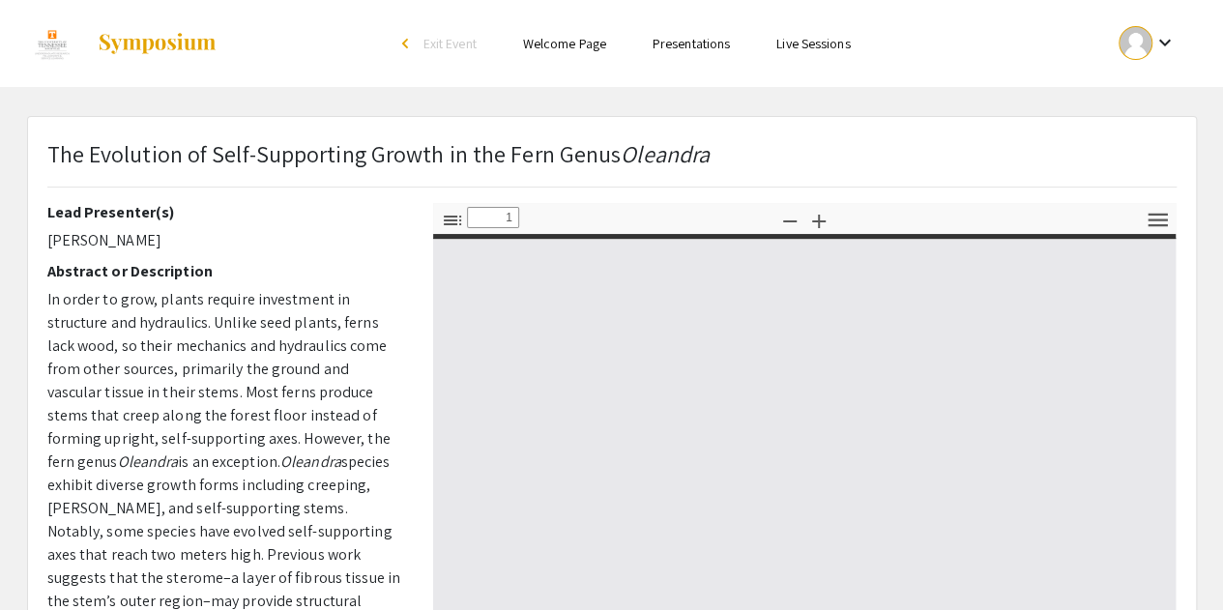
type input "0"
select select "custom"
type input "1"
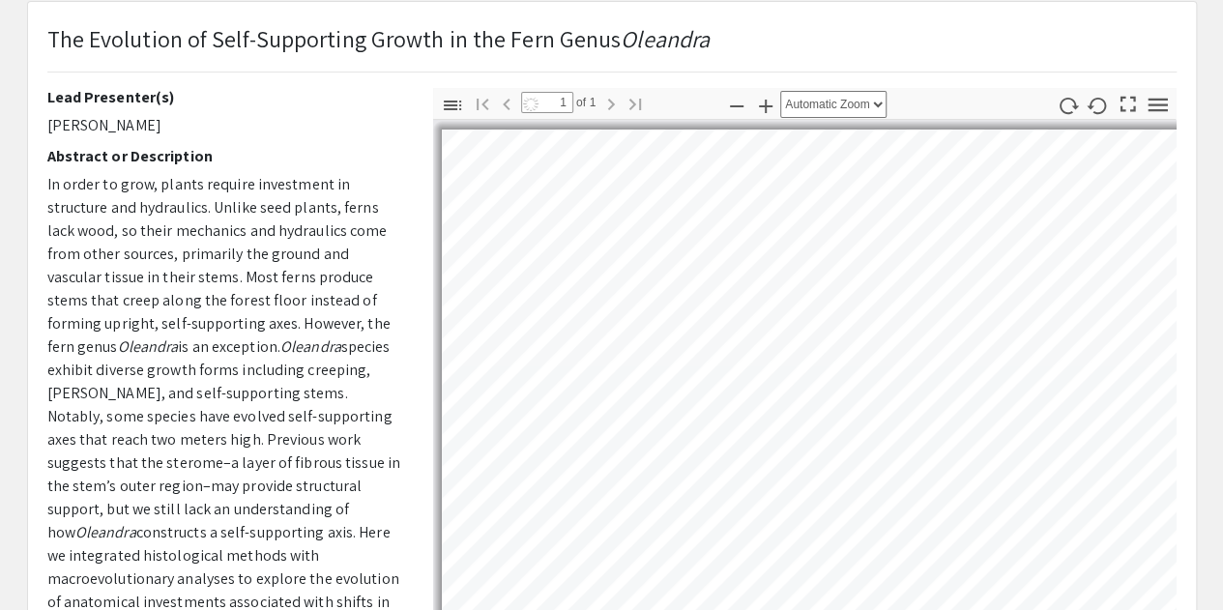
select select "auto"
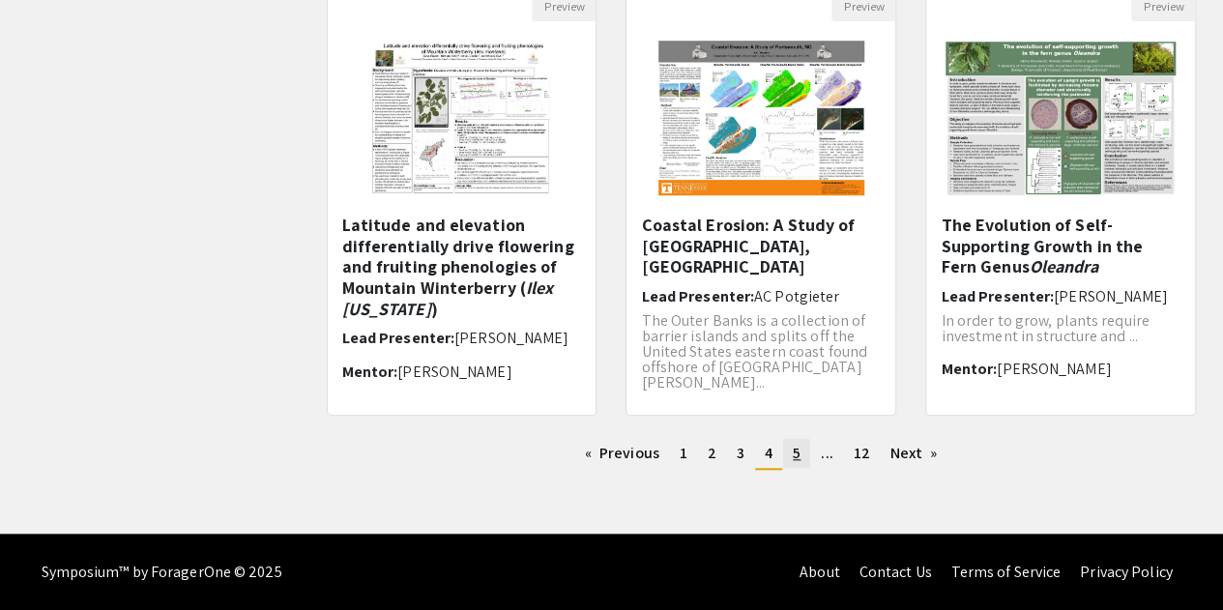
click at [794, 456] on span "5" at bounding box center [797, 453] width 8 height 20
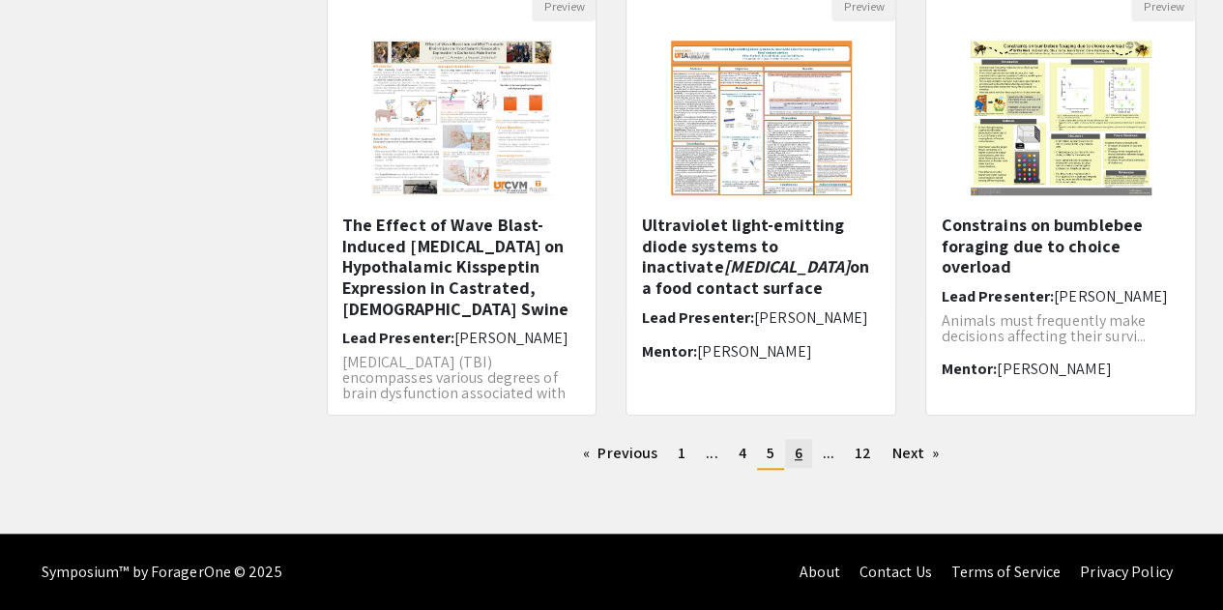
click at [793, 451] on link "page 6" at bounding box center [798, 453] width 27 height 29
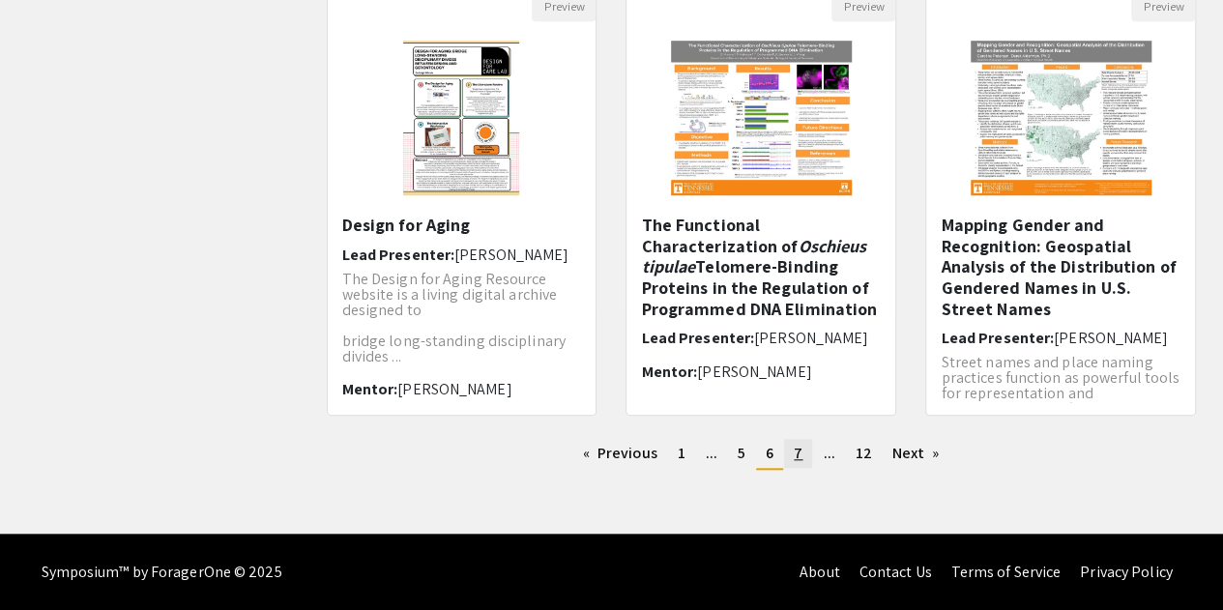
click at [807, 459] on link "page 7" at bounding box center [798, 453] width 28 height 29
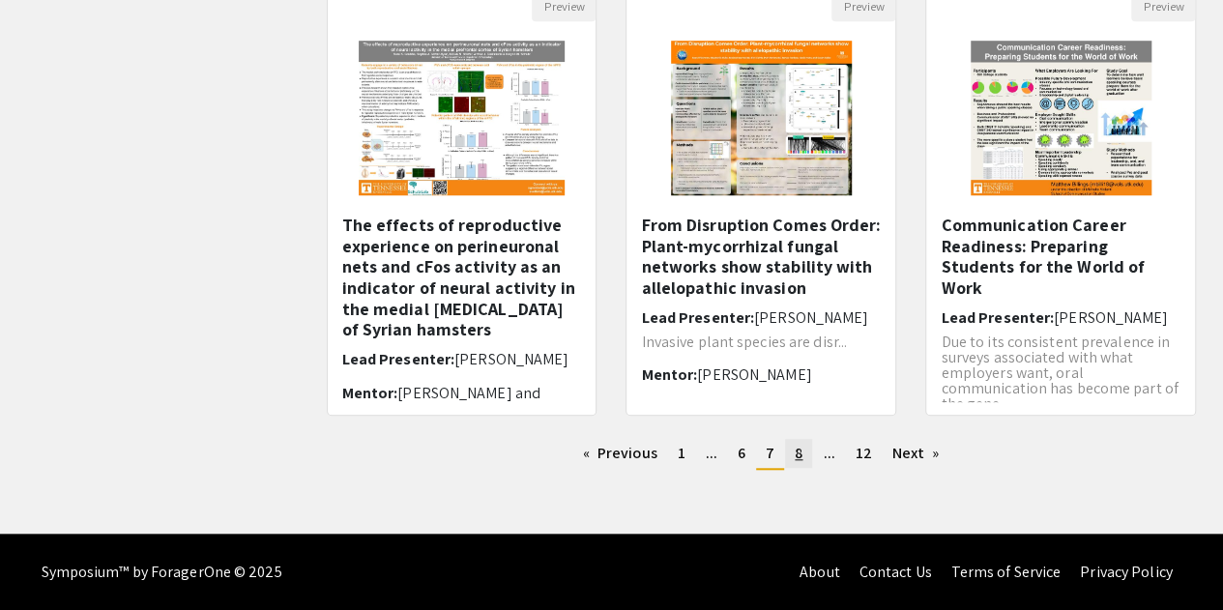
click at [795, 453] on span "8" at bounding box center [799, 453] width 8 height 20
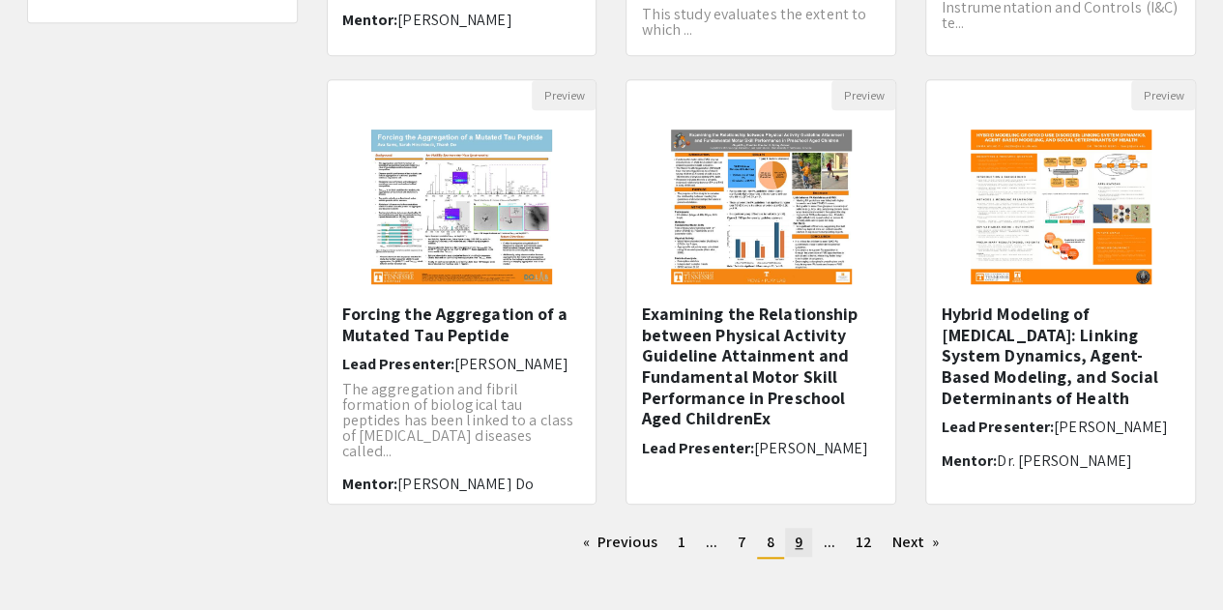
click at [805, 551] on link "page 9" at bounding box center [798, 542] width 27 height 29
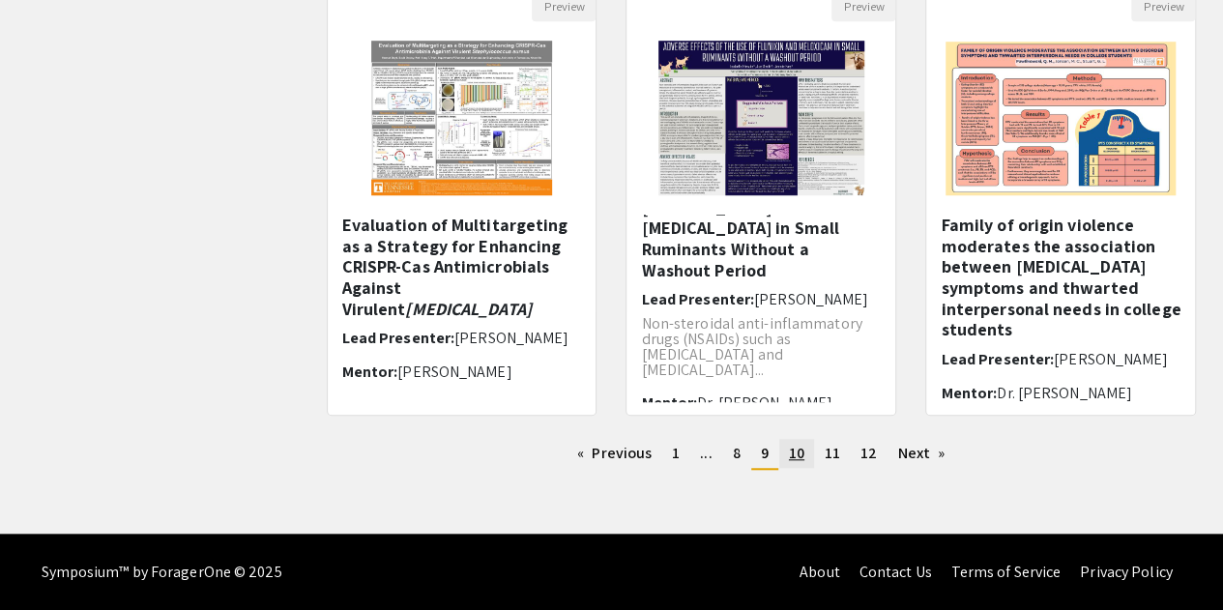
click at [794, 461] on span "10" at bounding box center [796, 453] width 15 height 20
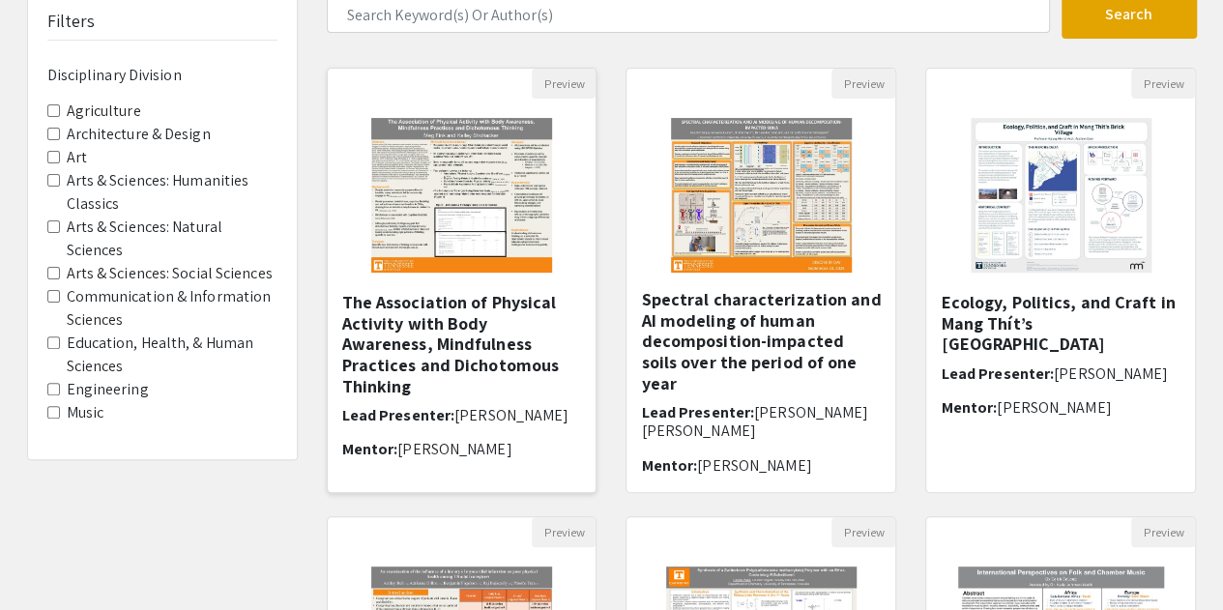
click at [518, 229] on img at bounding box center [461, 195] width 219 height 193
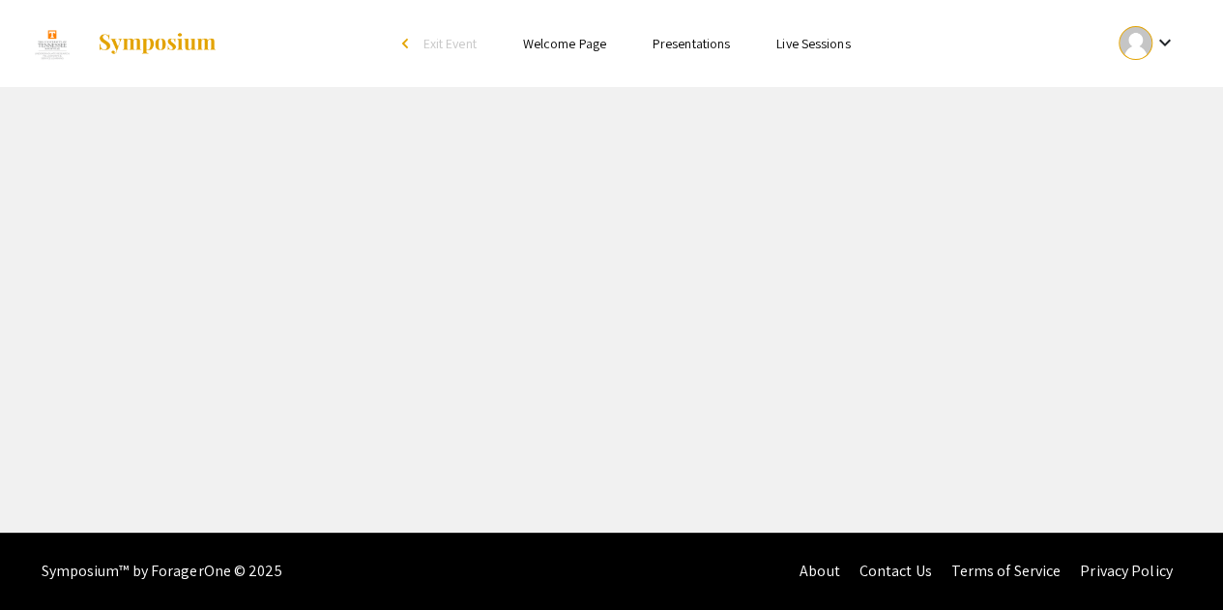
select select "custom"
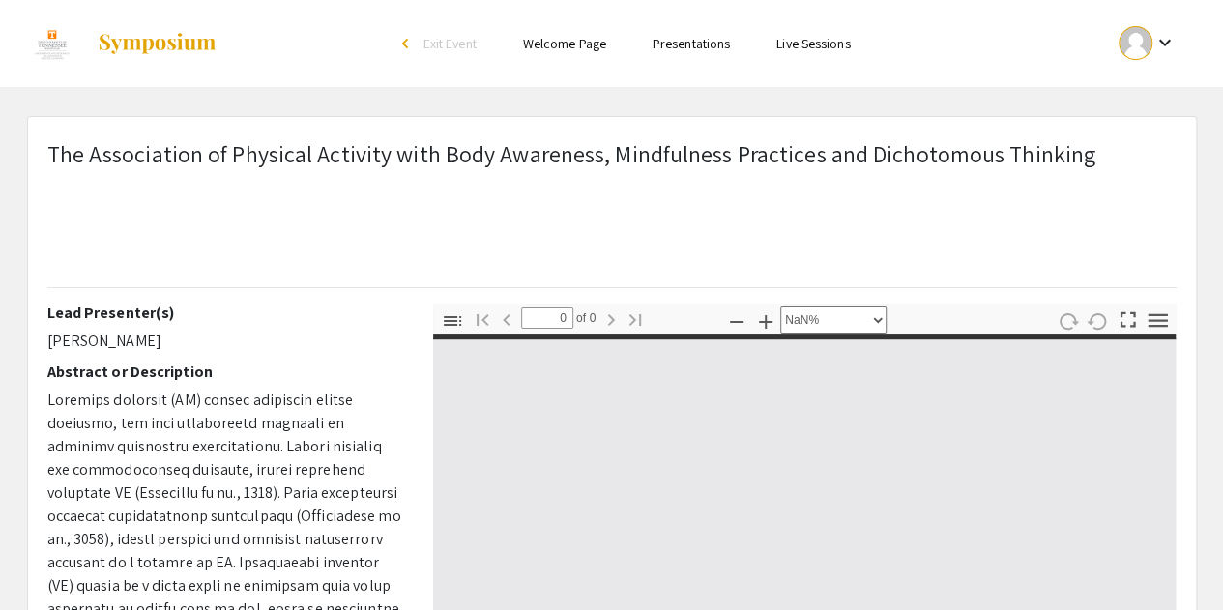
type input "1"
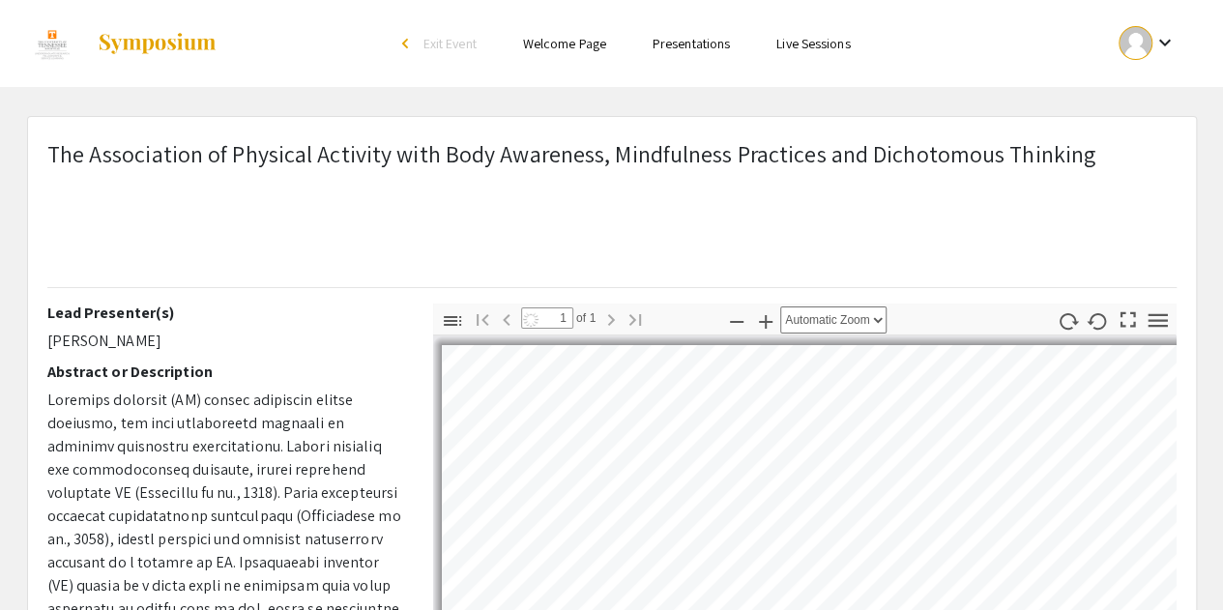
select select "auto"
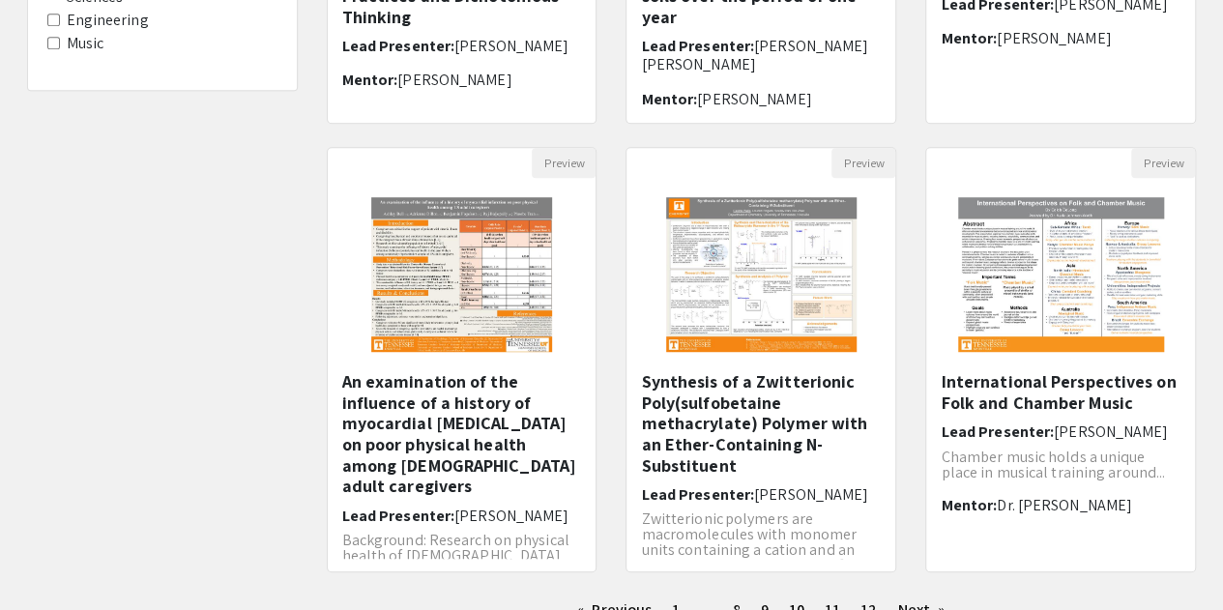
scroll to position [145, 0]
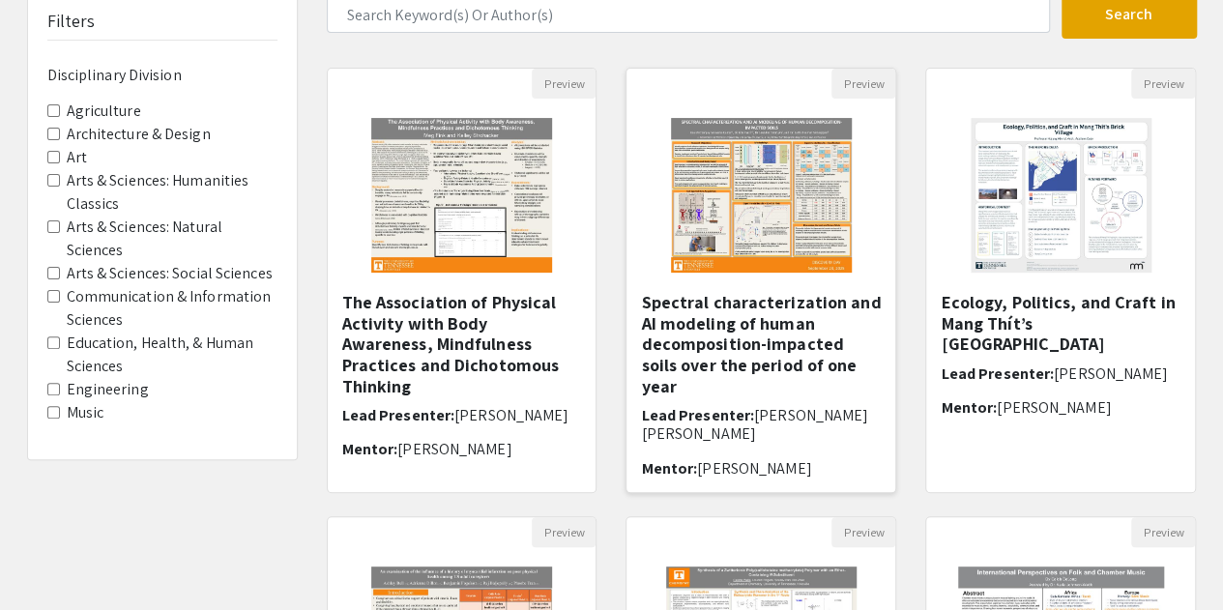
click at [766, 234] on img at bounding box center [761, 195] width 219 height 193
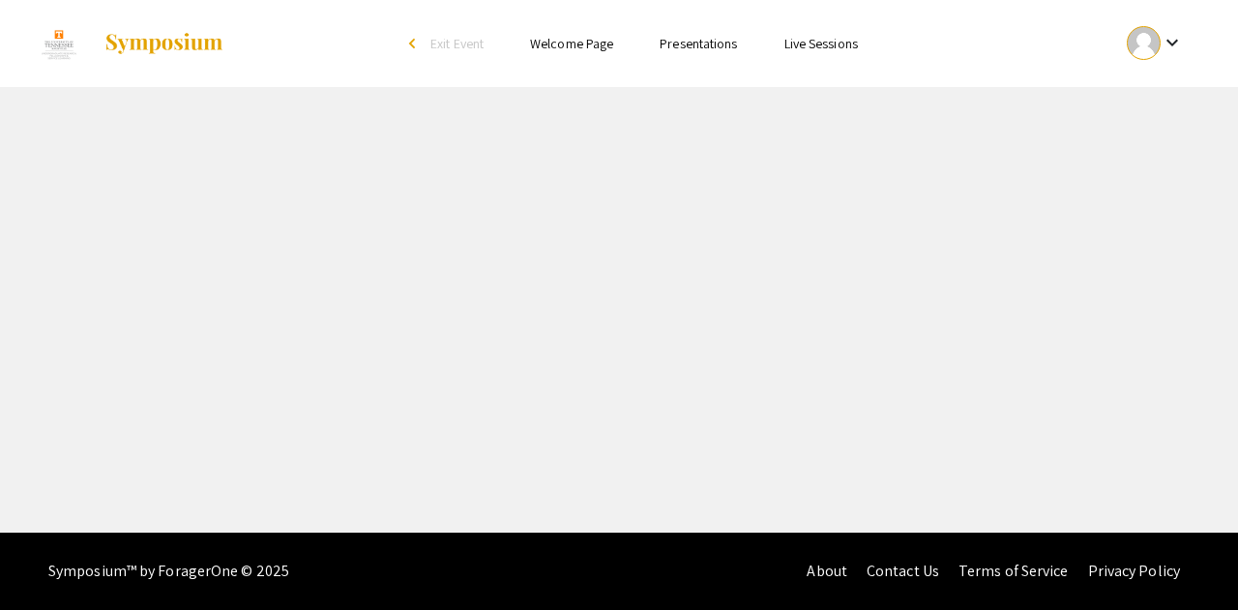
select select "custom"
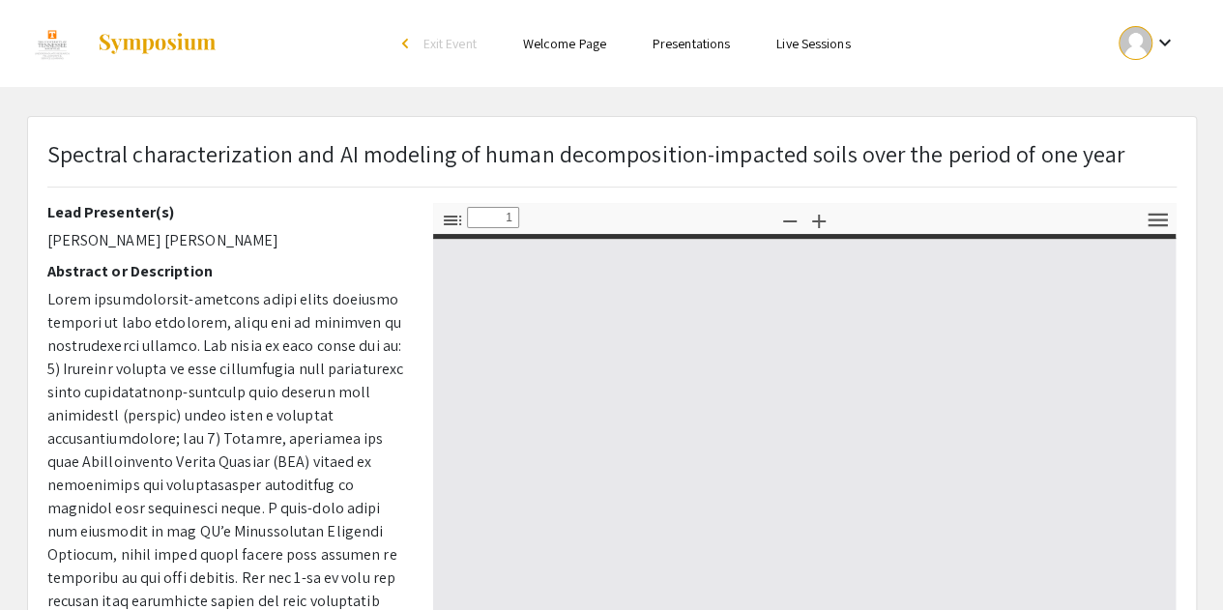
type input "0"
select select "custom"
type input "1"
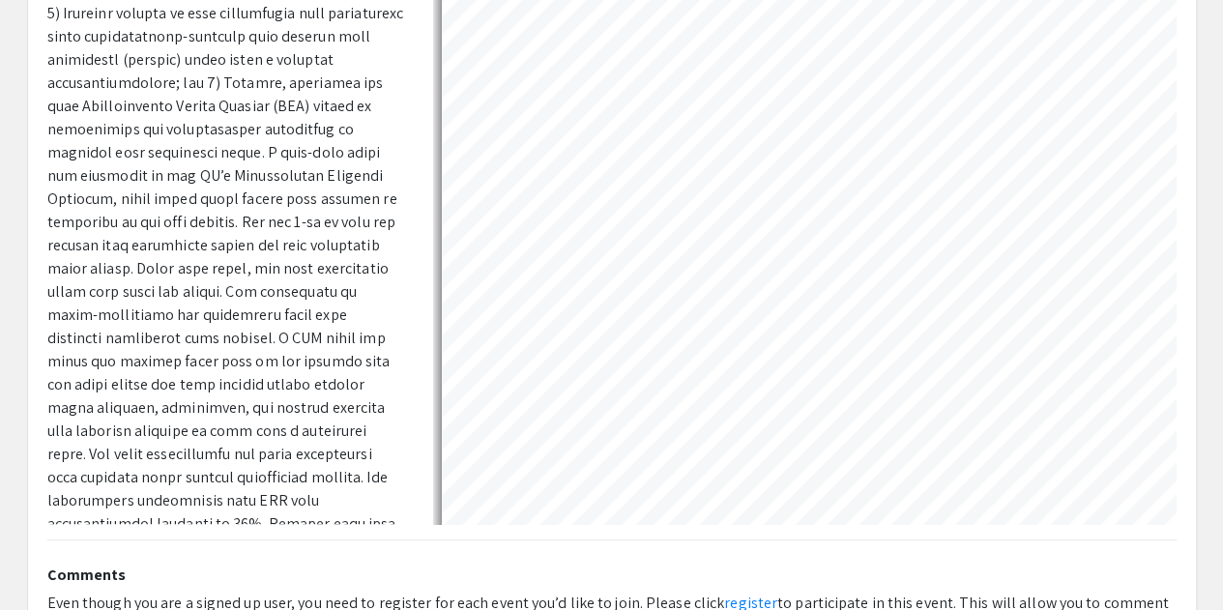
select select "custom"
